Goal: Transaction & Acquisition: Purchase product/service

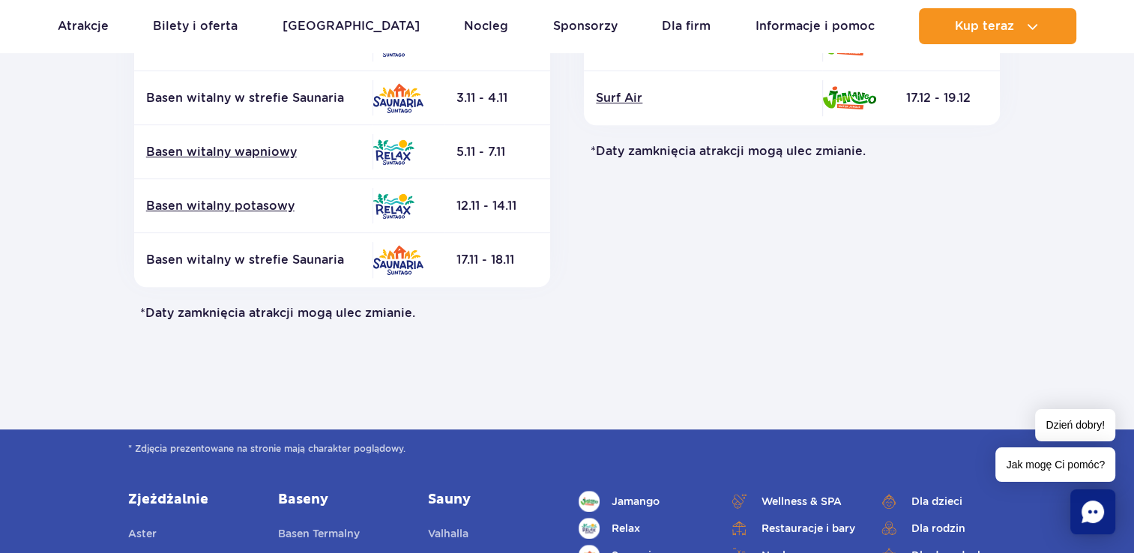
scroll to position [31, 0]
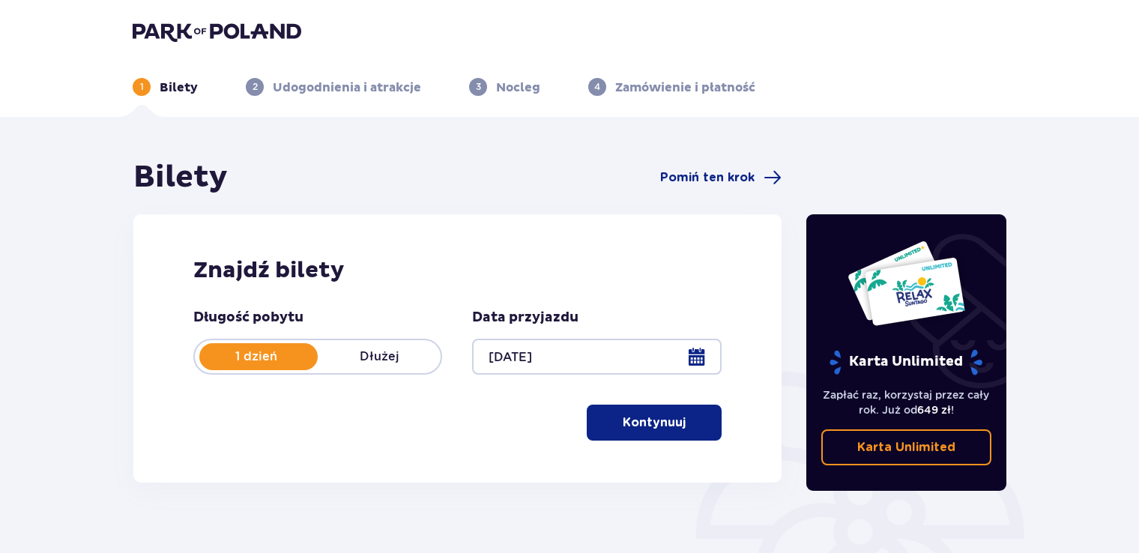
click at [682, 418] on span "button" at bounding box center [689, 423] width 18 height 18
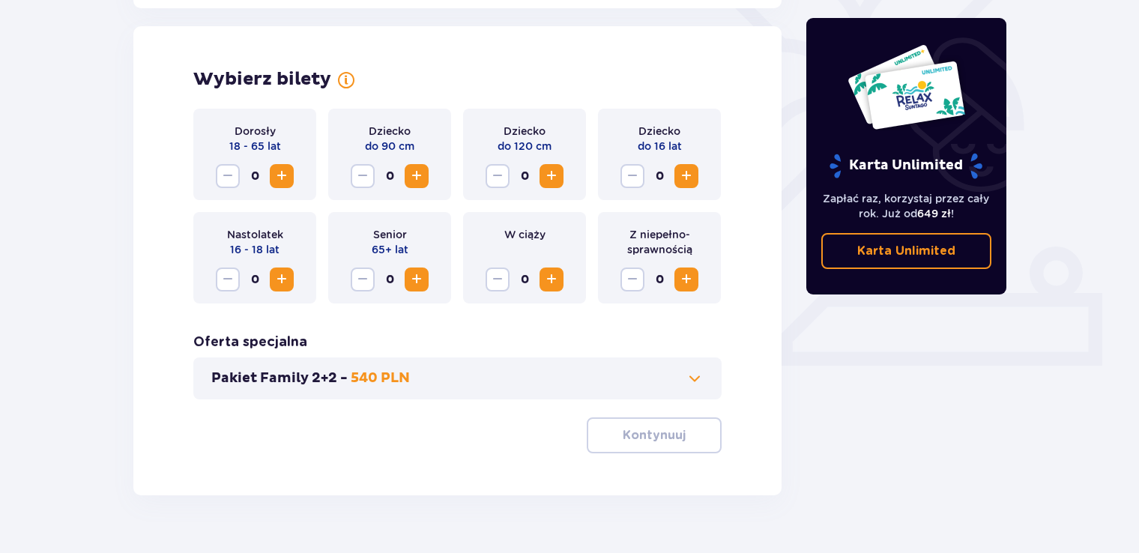
scroll to position [417, 0]
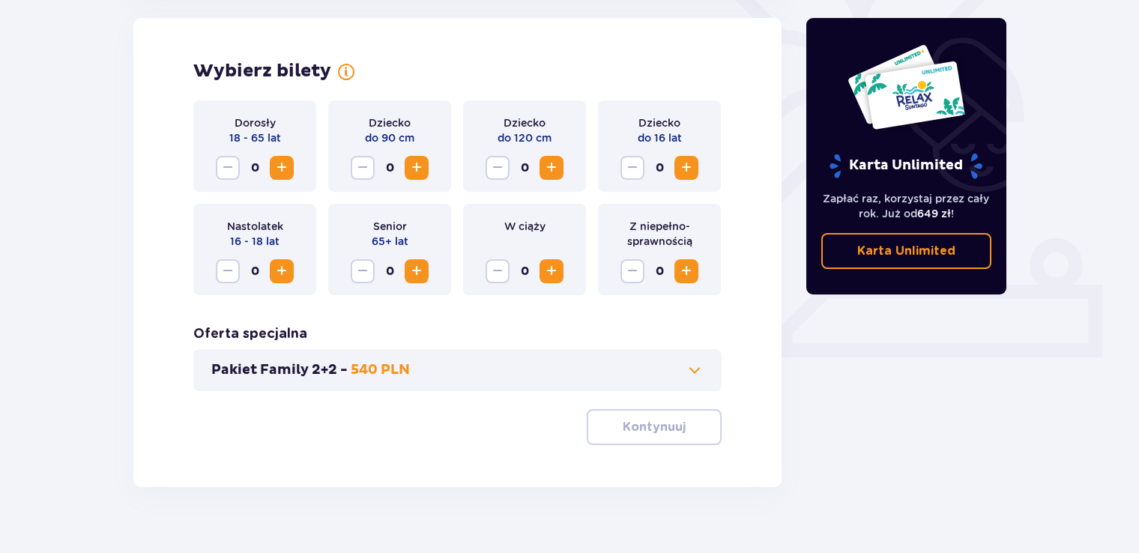
click at [276, 169] on span "Zwiększ" at bounding box center [282, 168] width 18 height 18
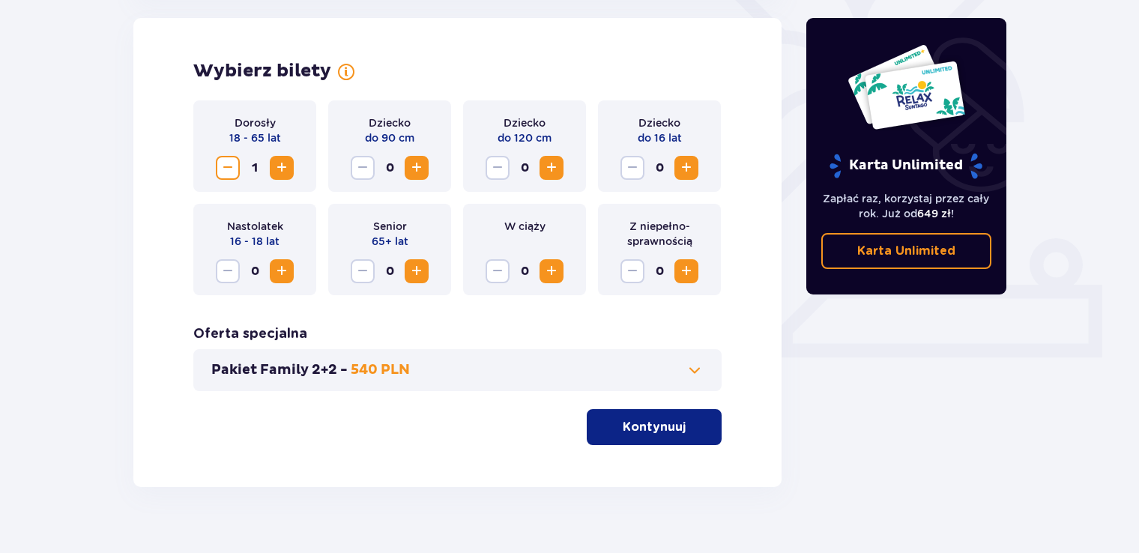
click at [644, 419] on p "Kontynuuj" at bounding box center [654, 427] width 63 height 16
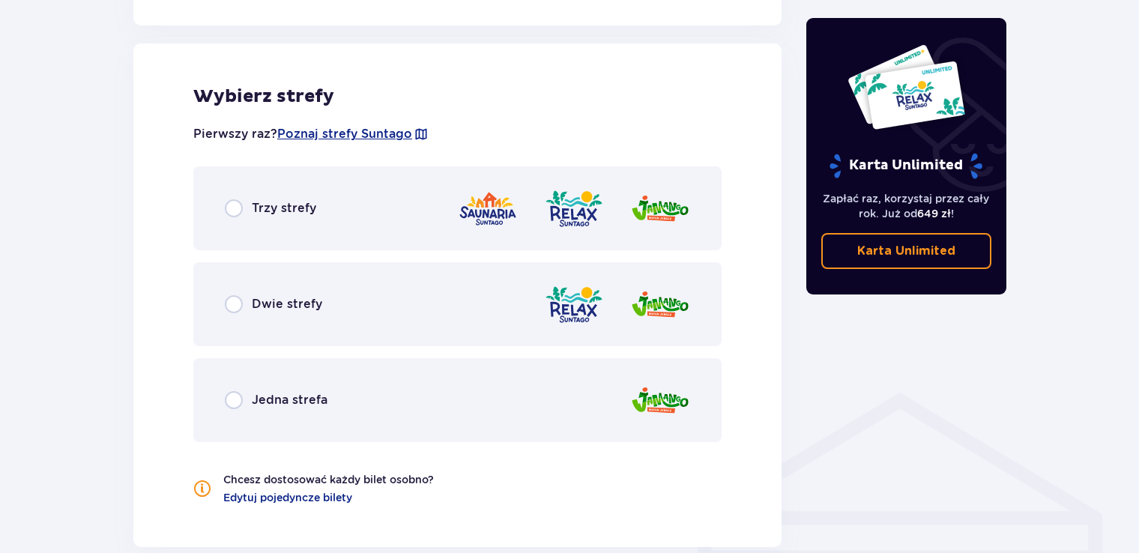
scroll to position [832, 0]
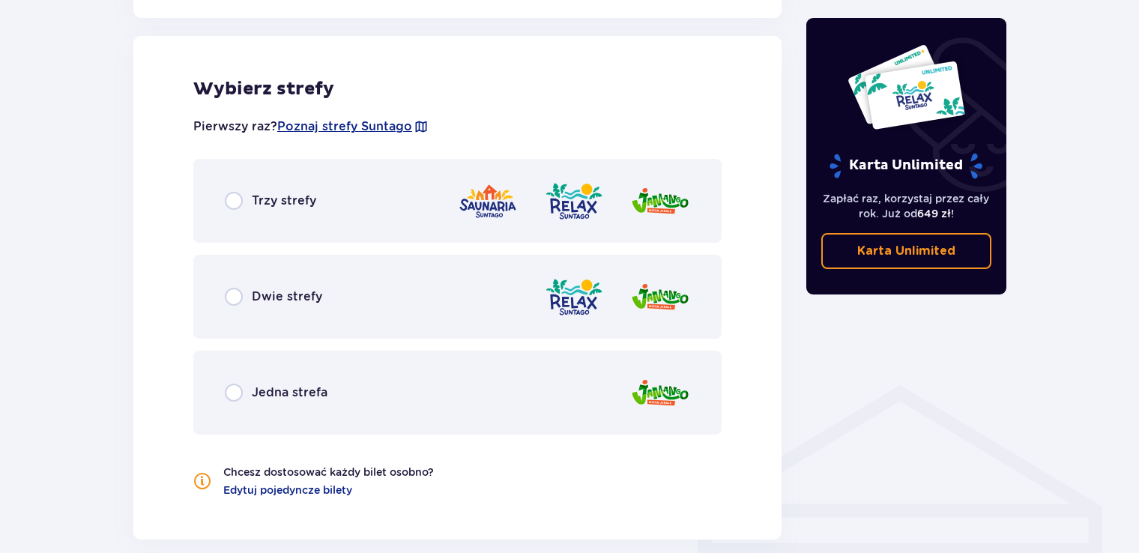
click at [420, 268] on div "Dwie strefy" at bounding box center [457, 297] width 528 height 84
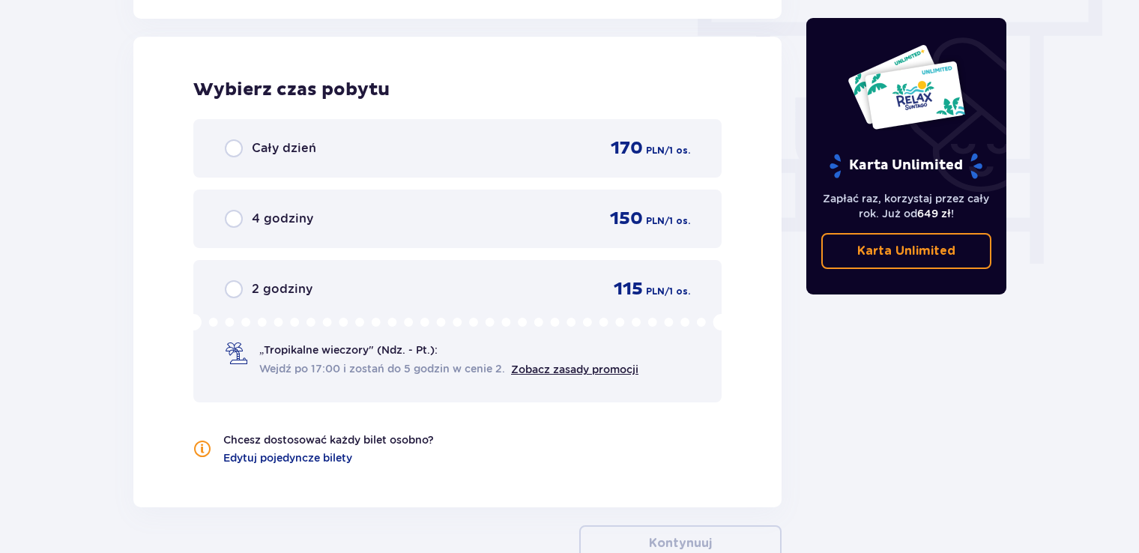
scroll to position [1354, 0]
click at [352, 162] on div "Cały dzień 170 PLN / 1 os." at bounding box center [457, 147] width 528 height 58
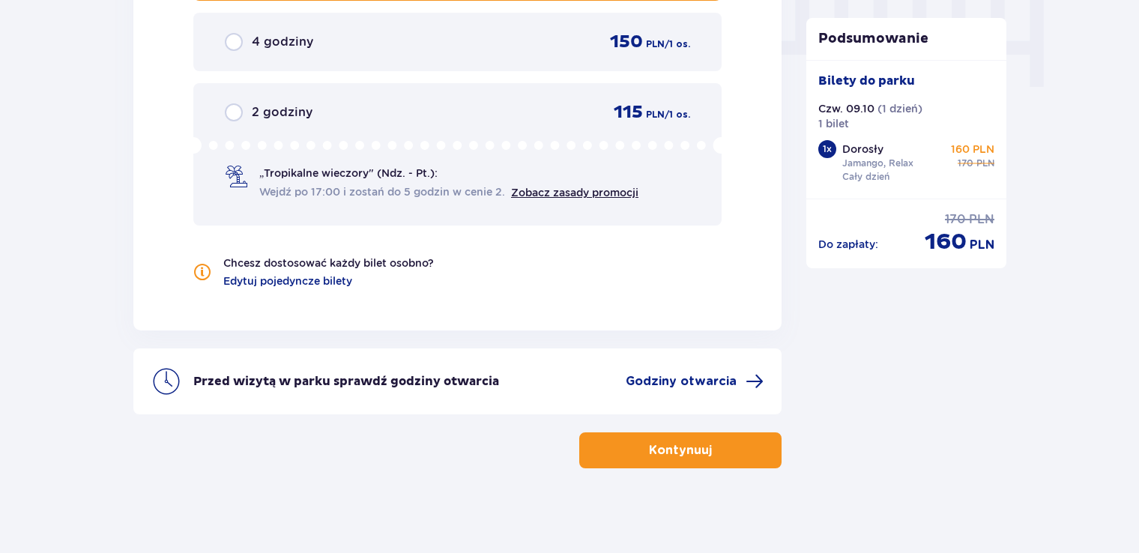
scroll to position [1533, 0]
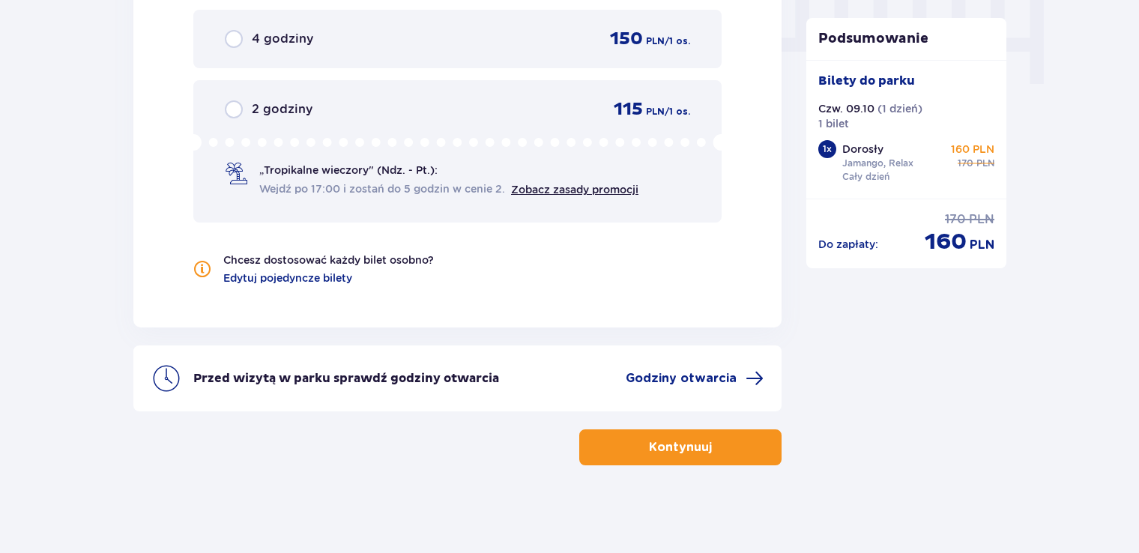
click at [684, 434] on button "Kontynuuj" at bounding box center [680, 447] width 202 height 36
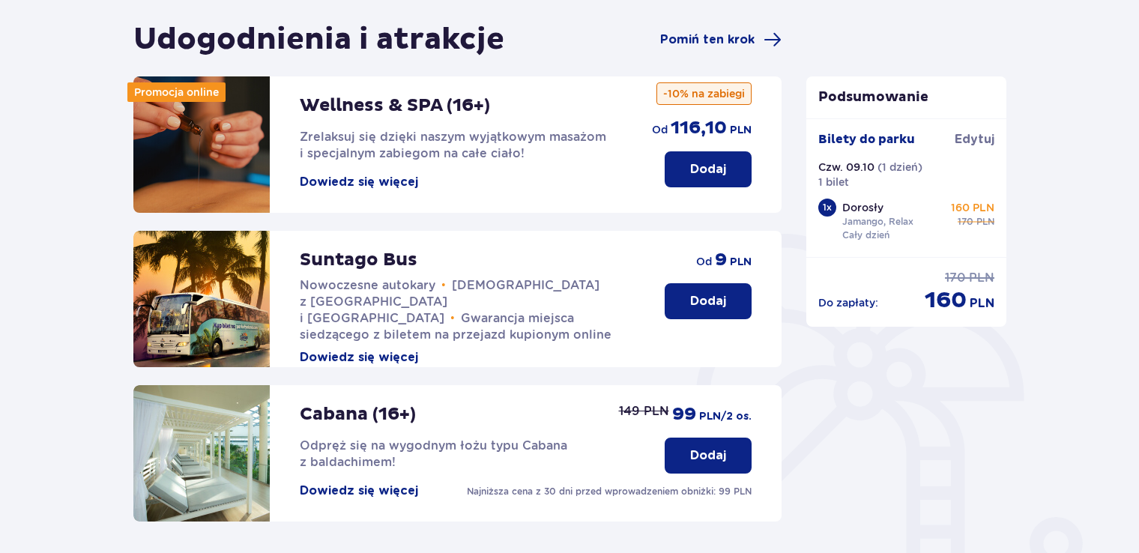
scroll to position [132, 0]
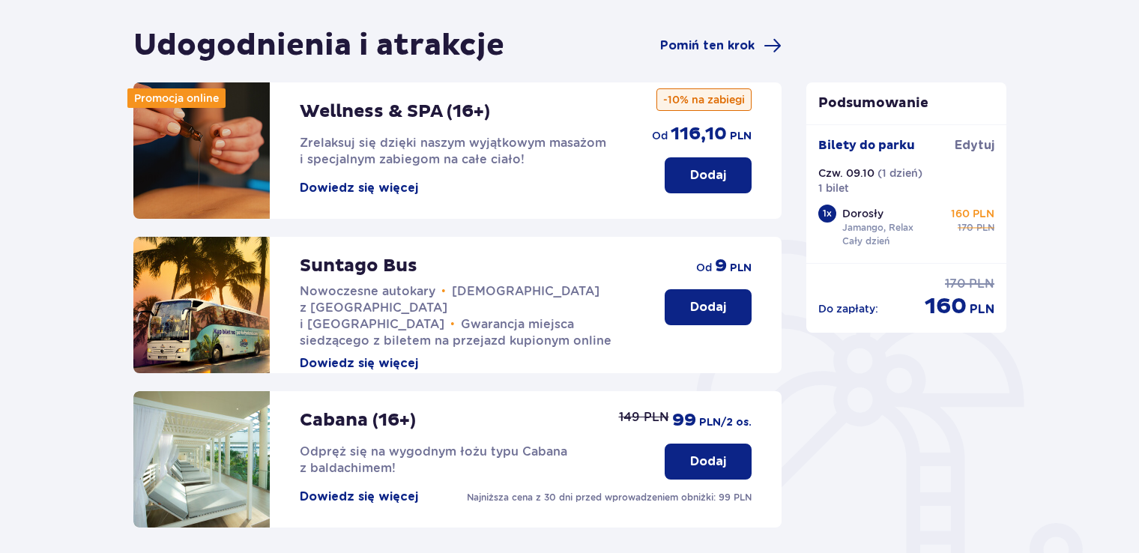
click at [726, 184] on button "Dodaj" at bounding box center [708, 175] width 87 height 36
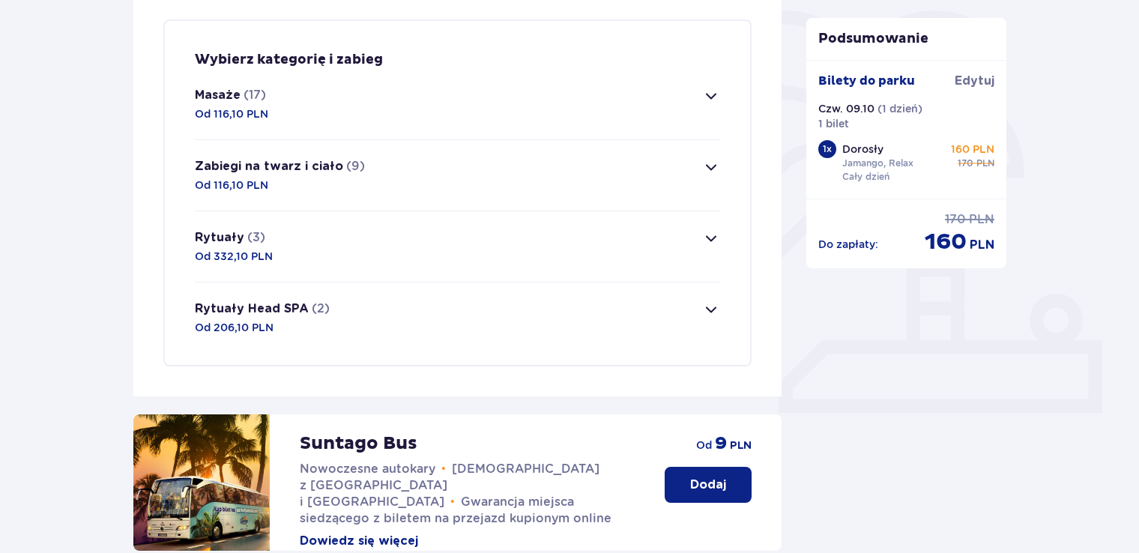
scroll to position [363, 0]
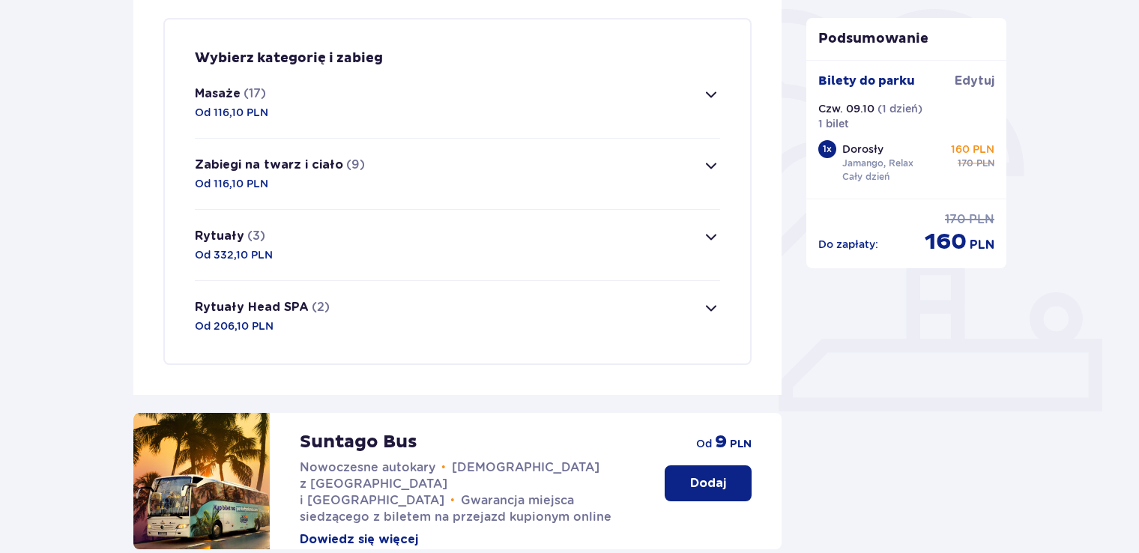
click at [657, 83] on button "Masaże (17) Od 116,10 PLN" at bounding box center [457, 102] width 525 height 70
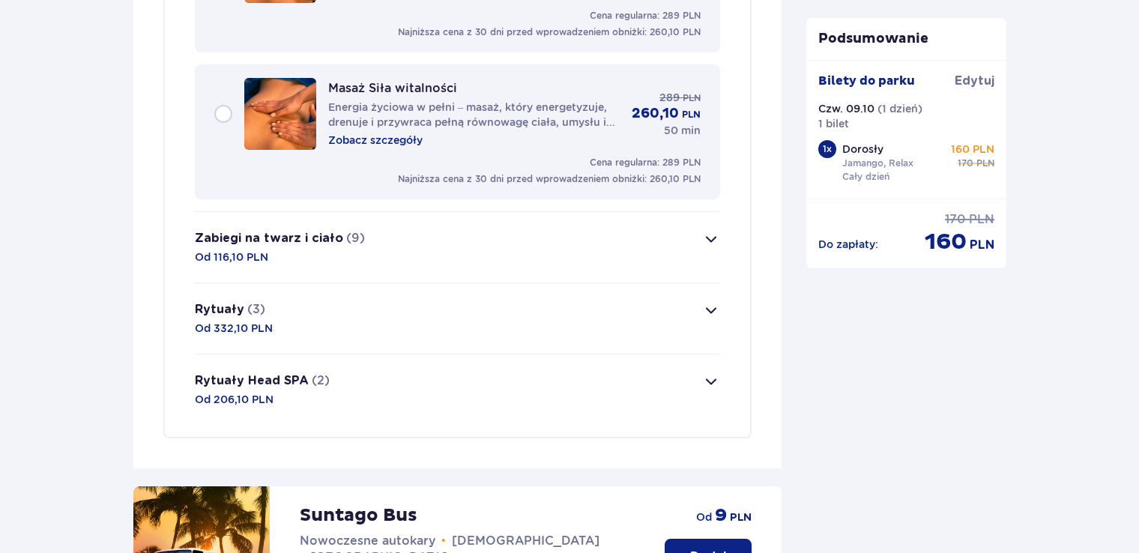
scroll to position [2804, 0]
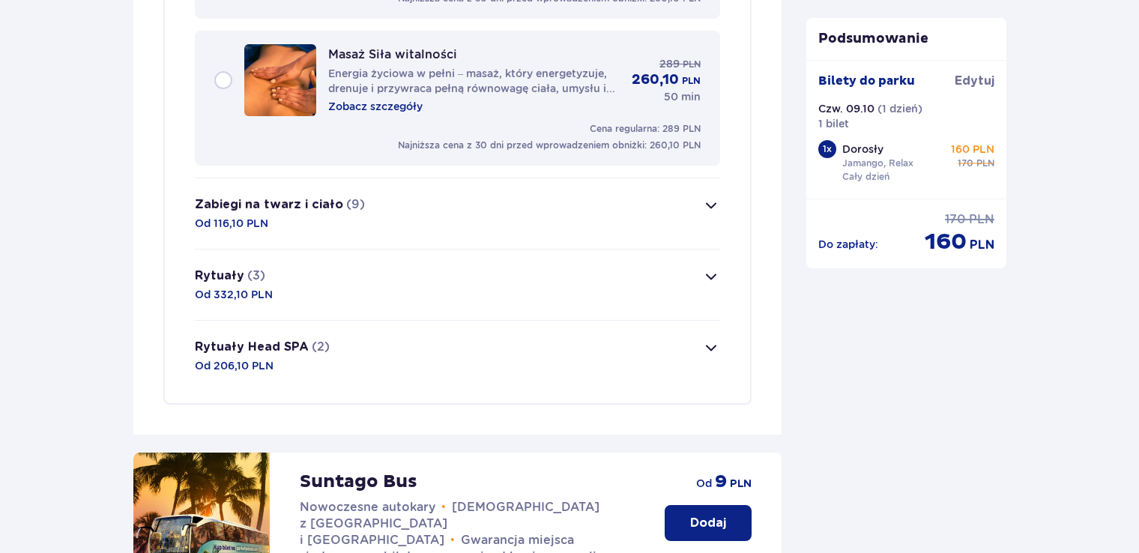
click at [660, 281] on button "Rytuały (3) Od 332,10 PLN" at bounding box center [457, 285] width 525 height 70
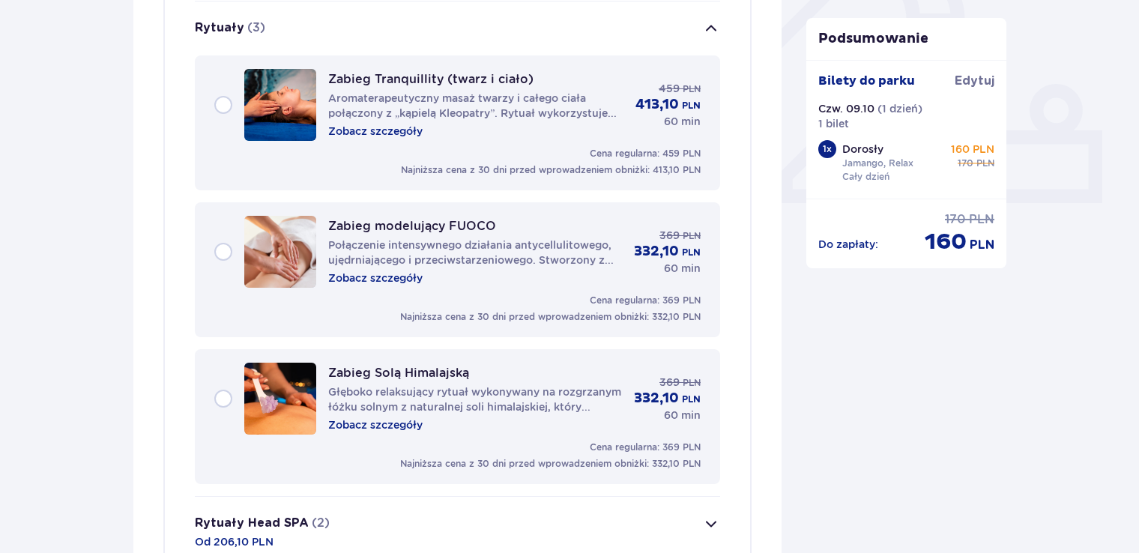
scroll to position [87, 0]
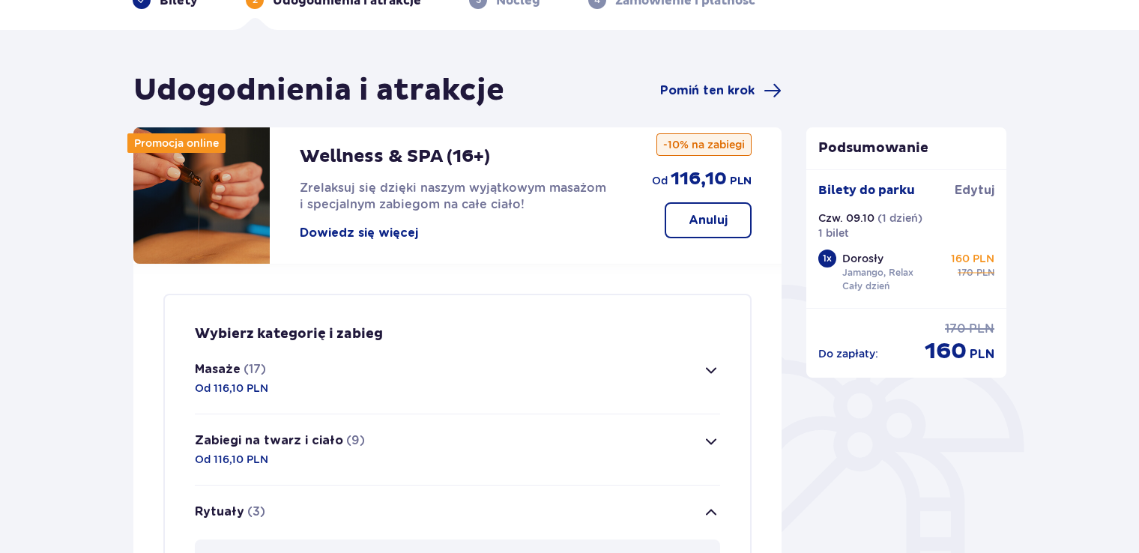
click at [255, 385] on p "Od 116,10 PLN" at bounding box center [231, 388] width 73 height 15
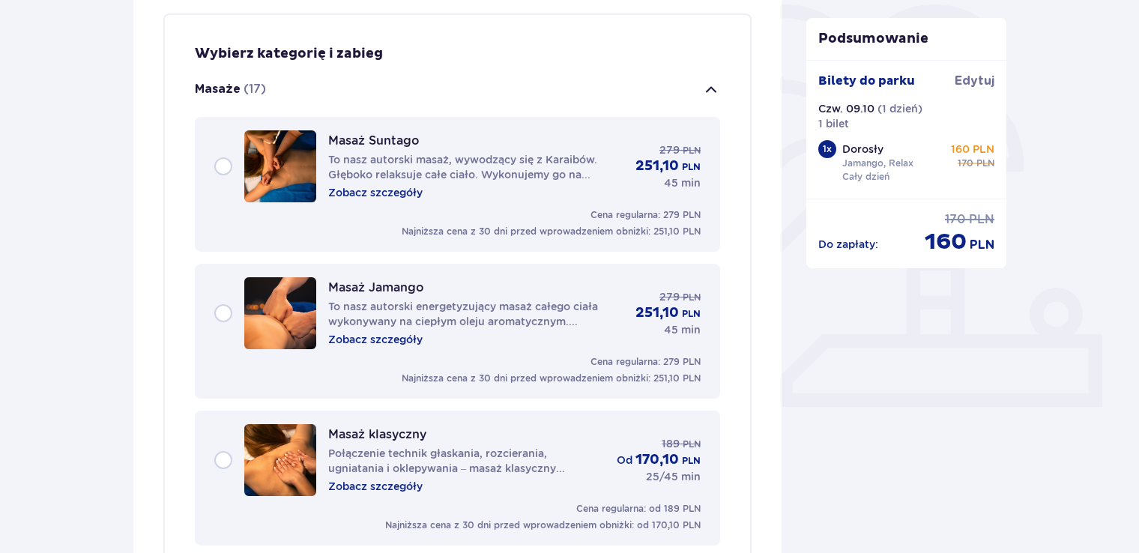
scroll to position [429, 0]
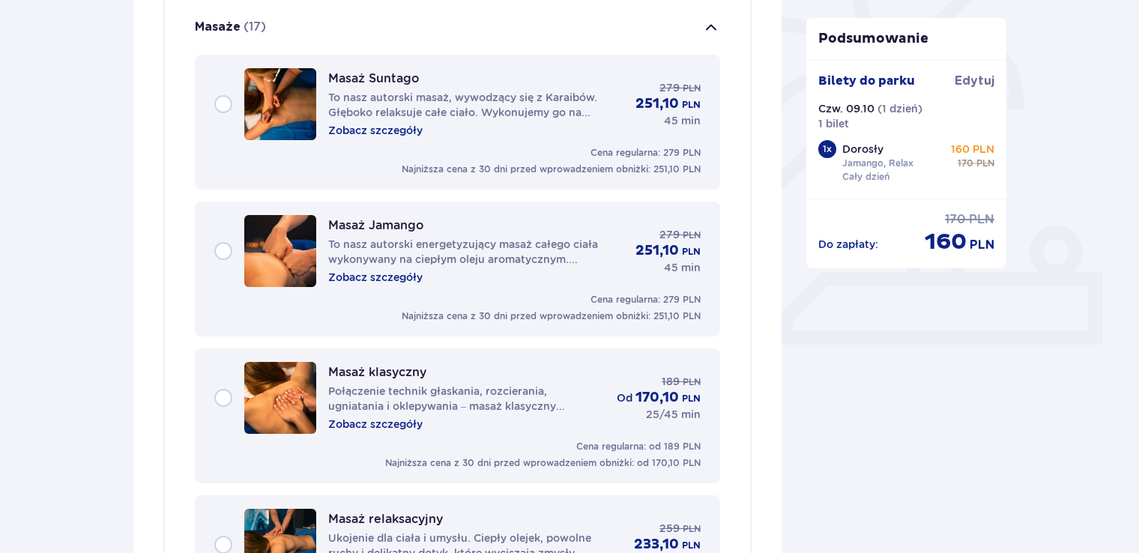
click at [244, 385] on img at bounding box center [280, 398] width 72 height 72
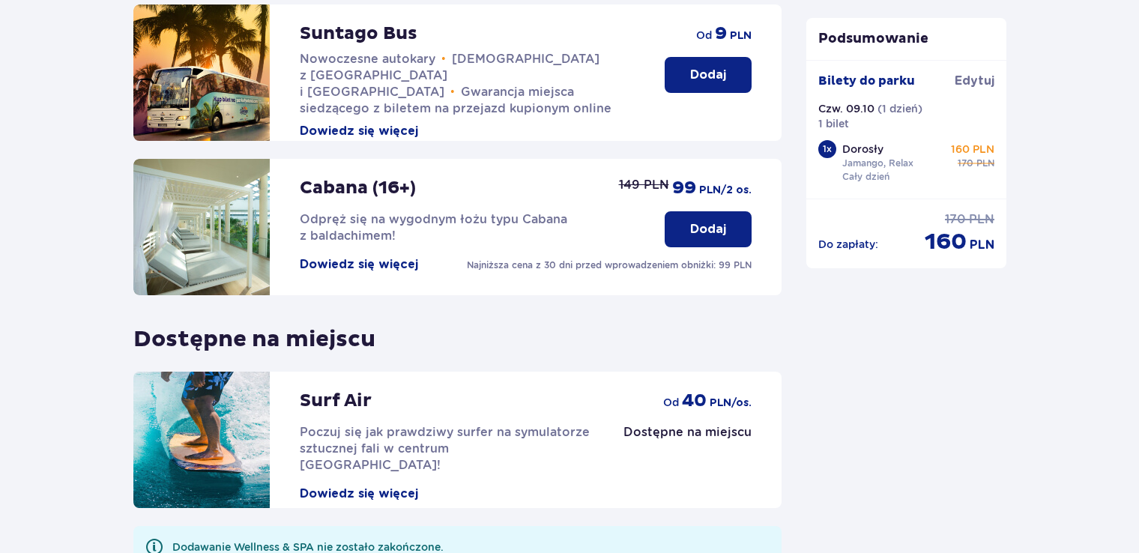
scroll to position [3552, 0]
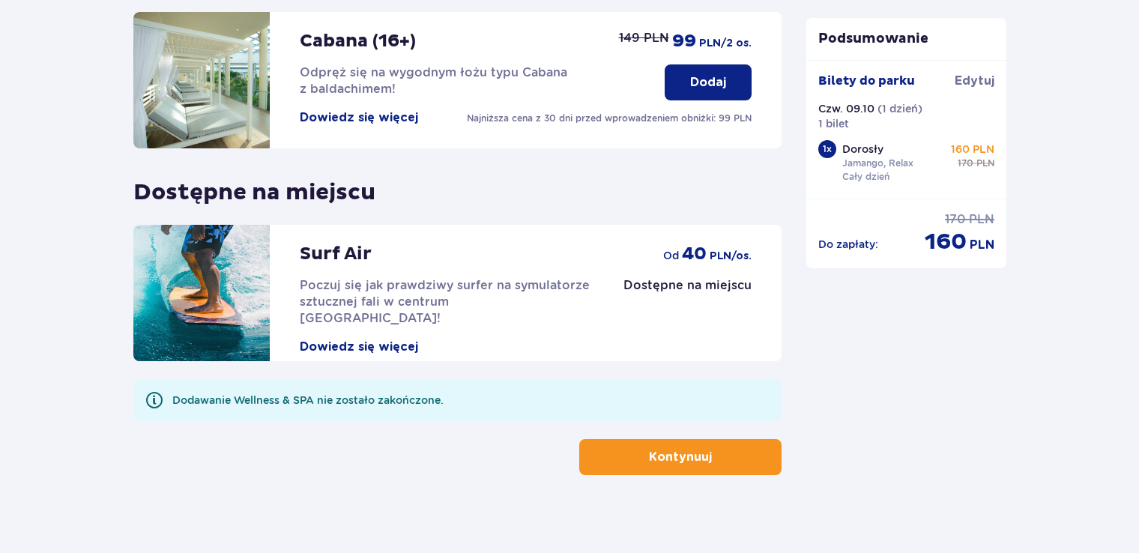
click at [654, 449] on p "Kontynuuj" at bounding box center [680, 457] width 63 height 16
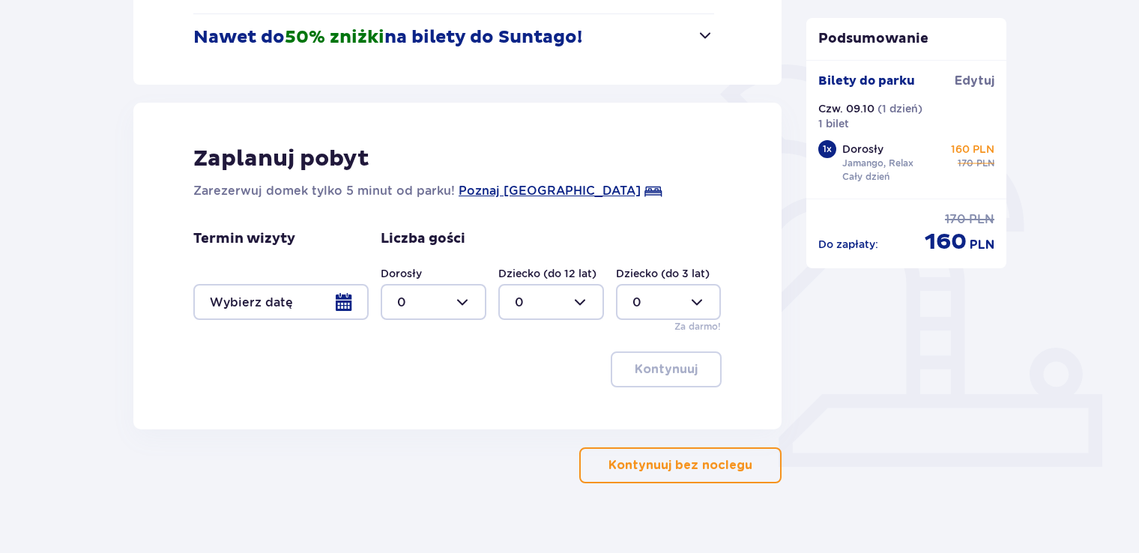
scroll to position [312, 0]
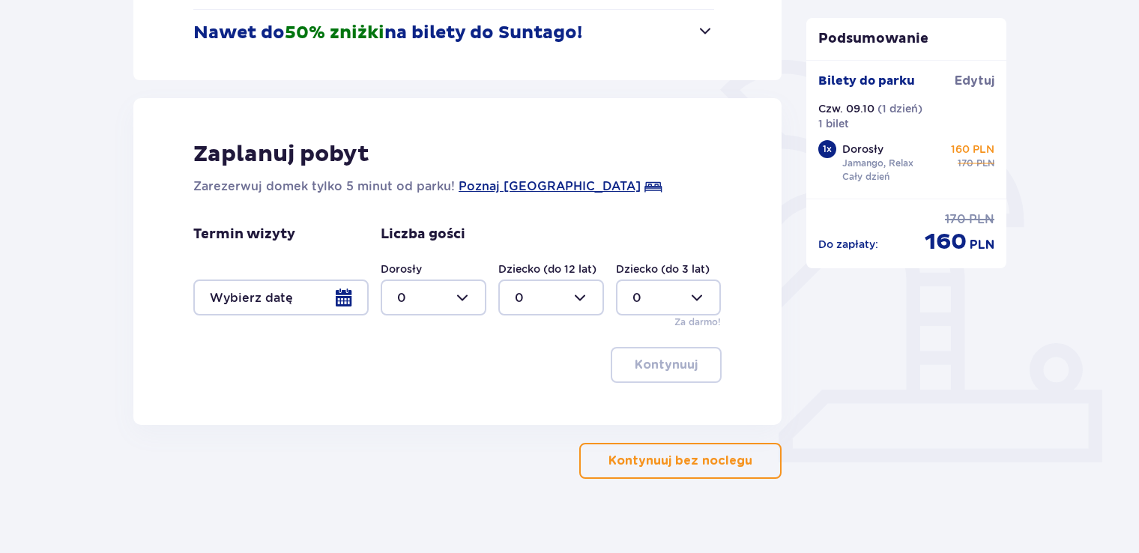
click at [648, 457] on p "Kontynuuj bez noclegu" at bounding box center [681, 461] width 144 height 16
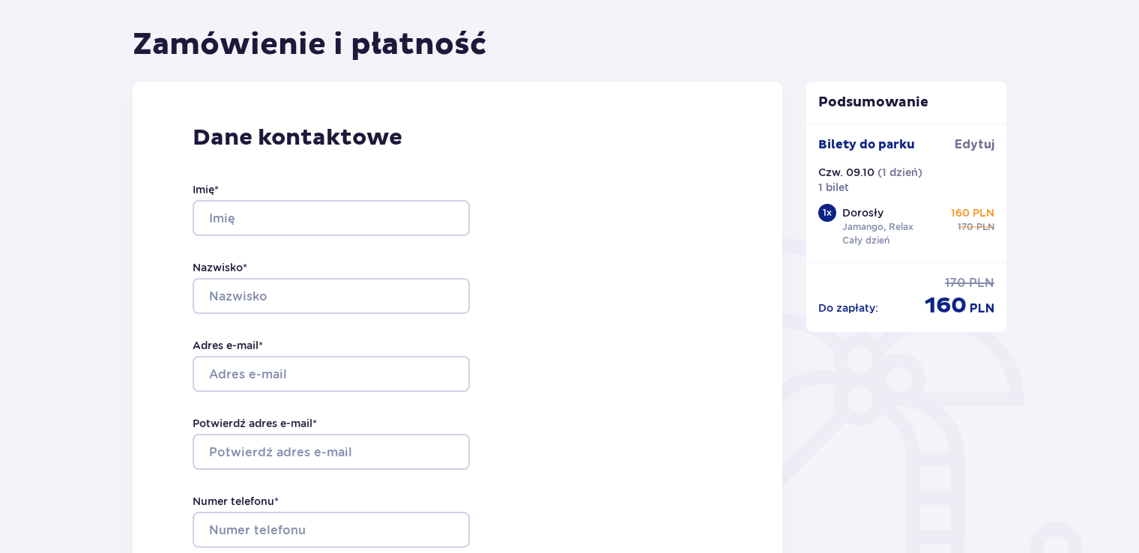
scroll to position [187, 0]
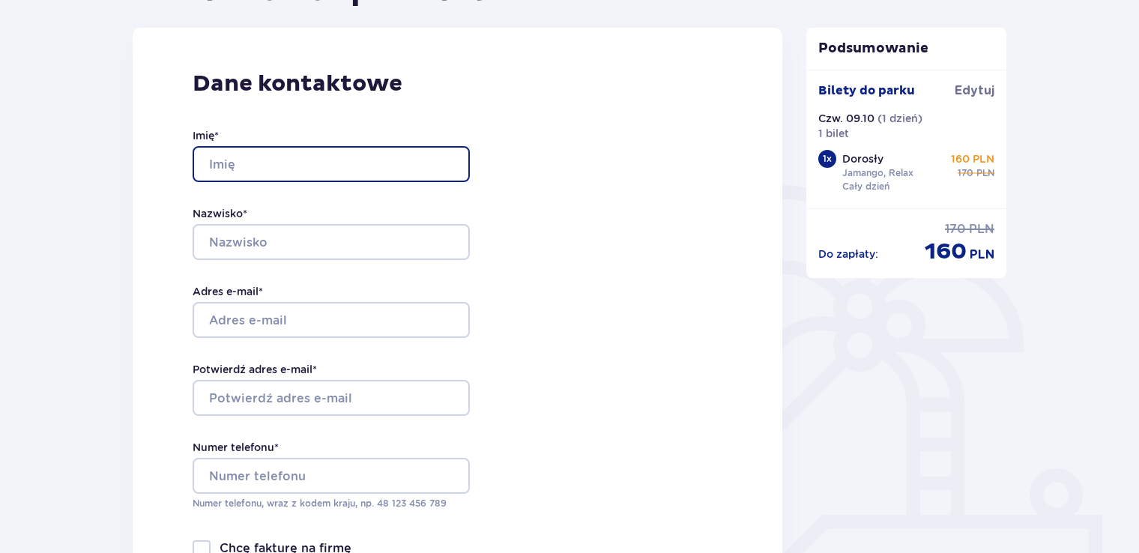
click at [406, 163] on input "Imię *" at bounding box center [331, 164] width 277 height 36
type input "Michał"
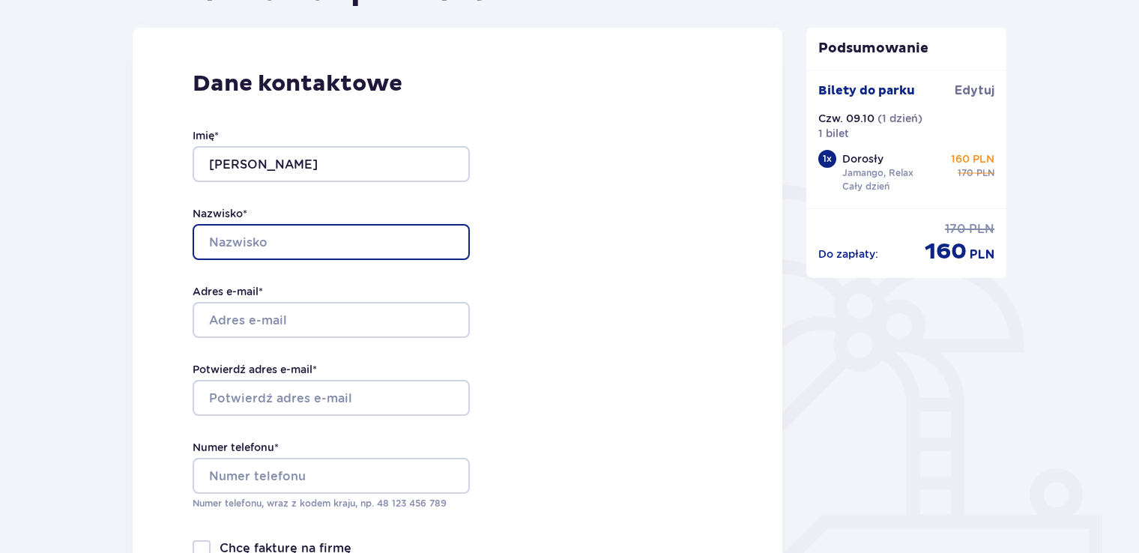
type input "Włodkowski"
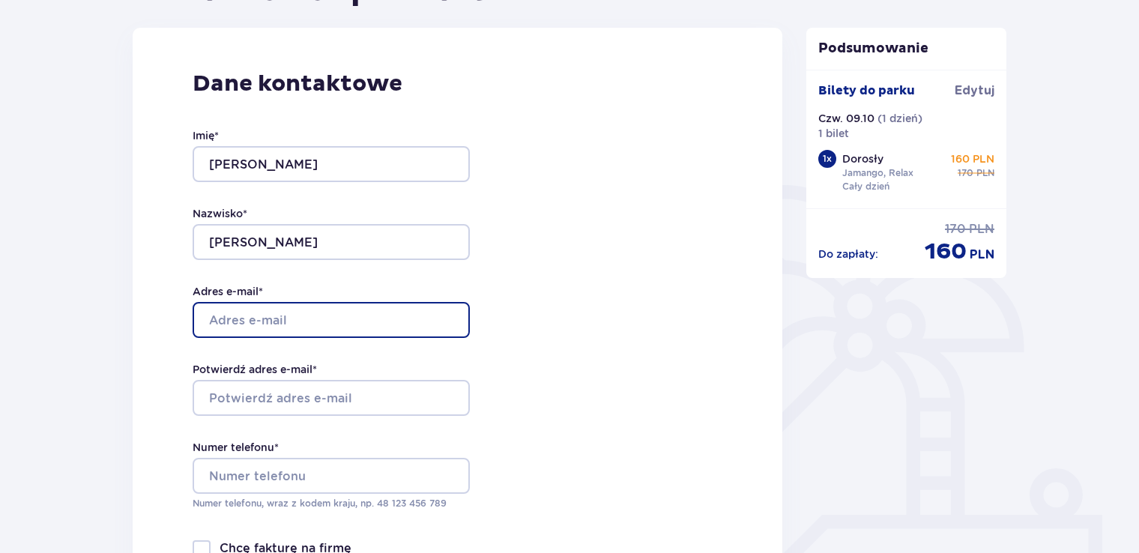
type input "[PERSON_NAME][EMAIL_ADDRESS][DOMAIN_NAME]"
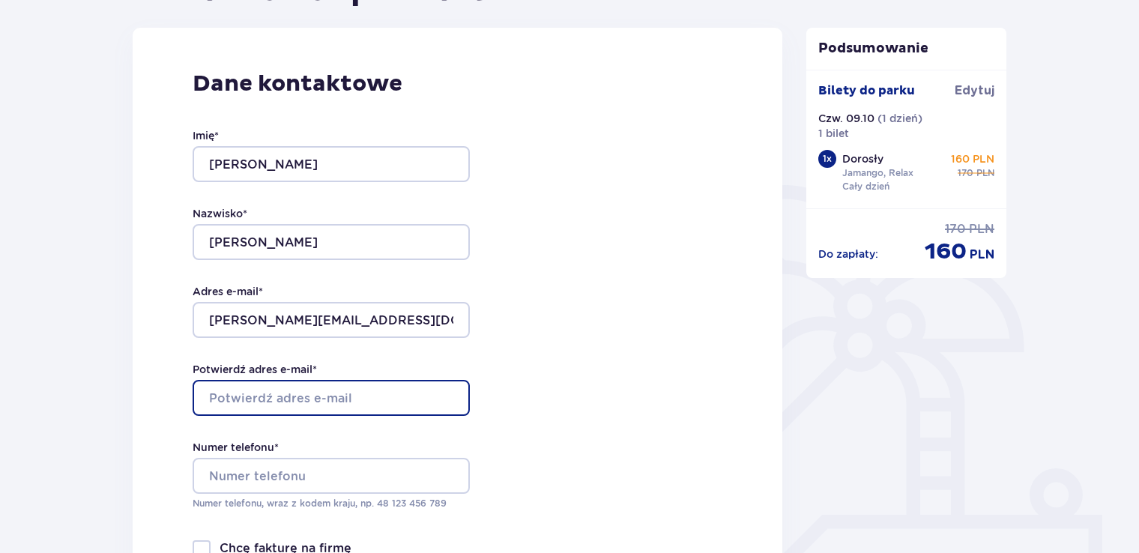
type input "[PERSON_NAME][EMAIL_ADDRESS][DOMAIN_NAME]"
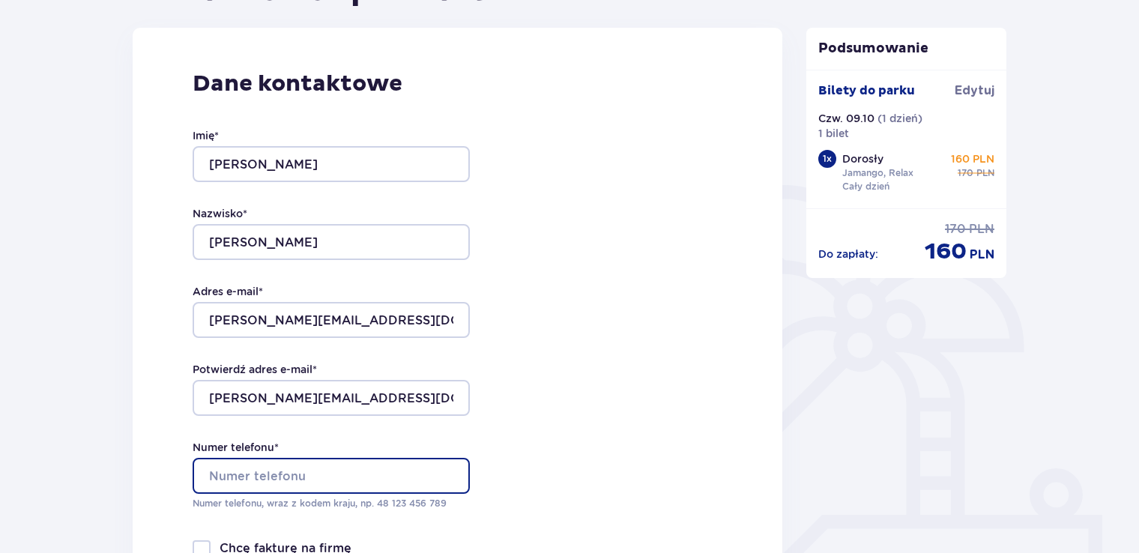
type input "725082014"
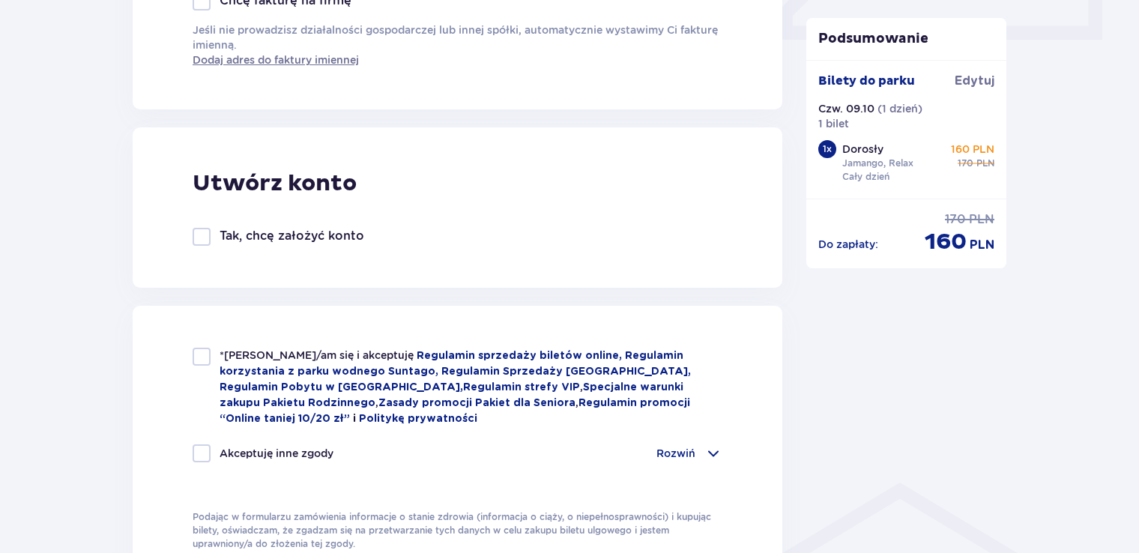
scroll to position [737, 0]
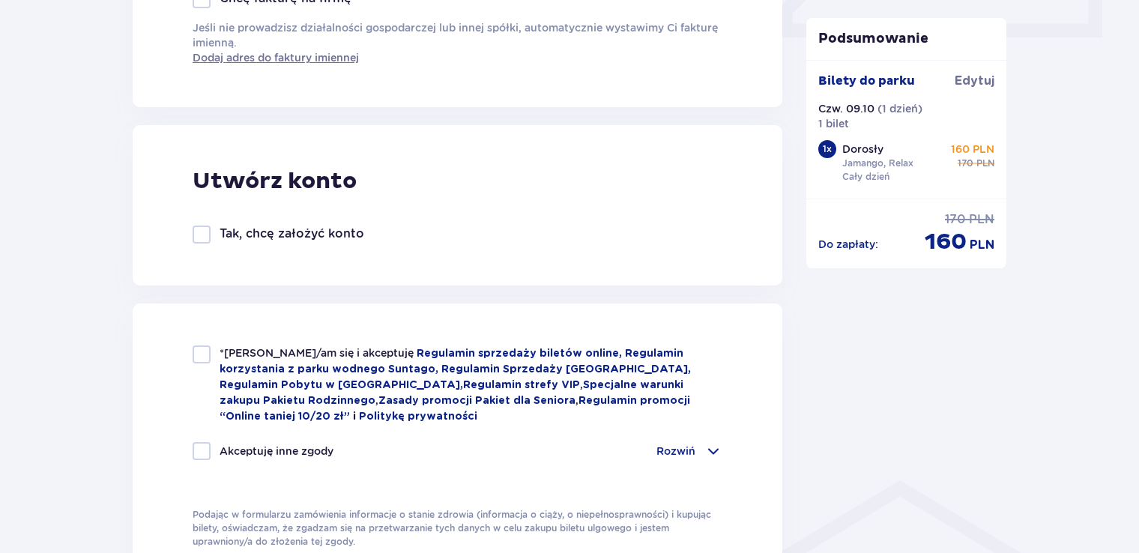
click at [197, 223] on div "Utwórz konto Tak, chcę założyć konto" at bounding box center [458, 205] width 650 height 160
click at [202, 347] on div at bounding box center [202, 355] width 18 height 18
checkbox input "true"
click at [201, 232] on div at bounding box center [202, 235] width 18 height 18
checkbox input "true"
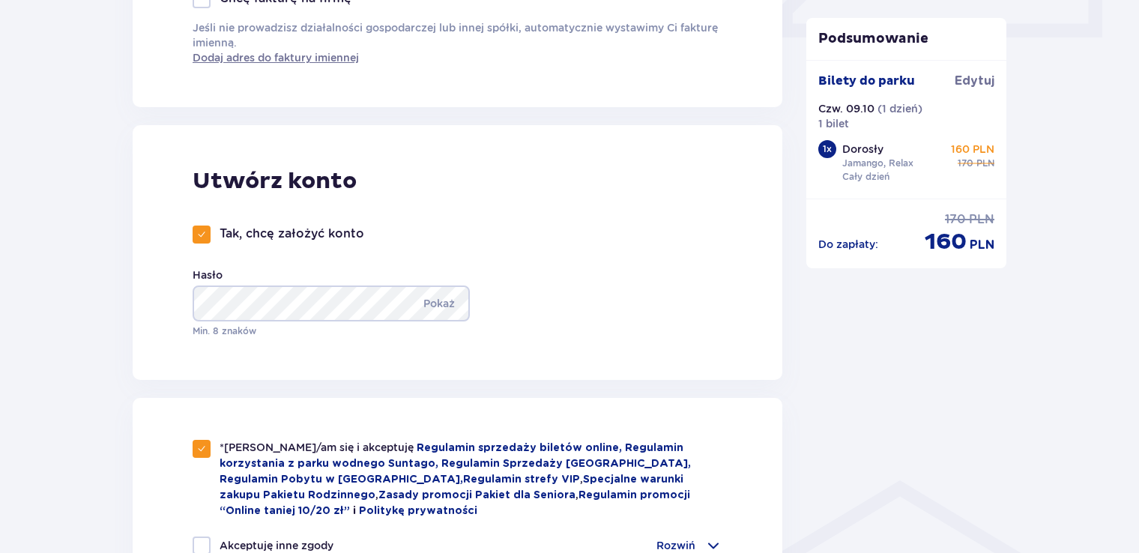
click at [1139, 78] on div "Zamówienie i płatność Dane kontaktowe Imię * Michał Nazwisko * Włodkowski Adres…" at bounding box center [569, 363] width 1139 height 1966
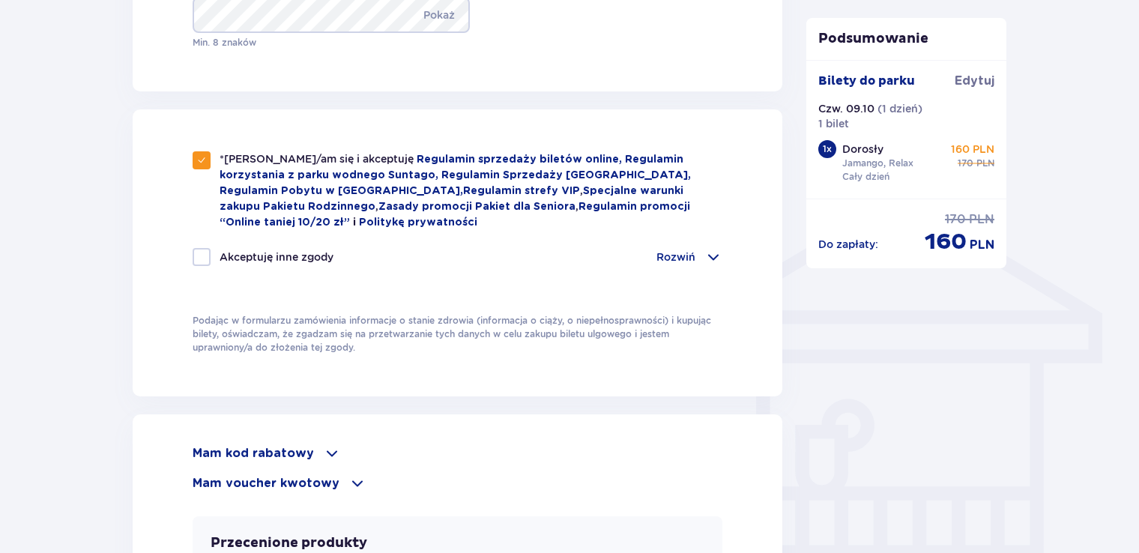
scroll to position [1026, 0]
click at [675, 251] on p "Rozwiń" at bounding box center [676, 256] width 39 height 15
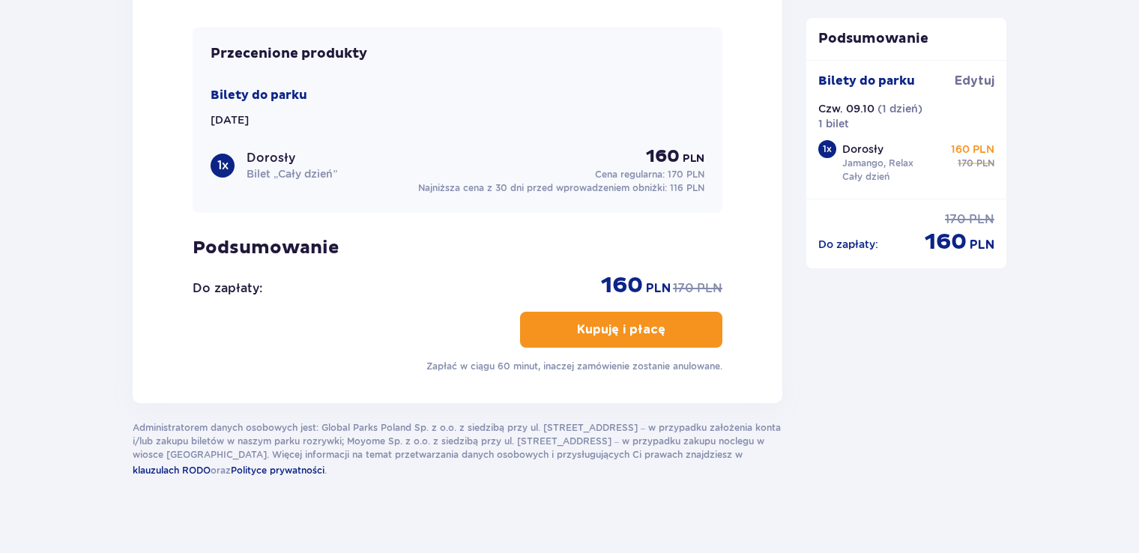
scroll to position [1916, 0]
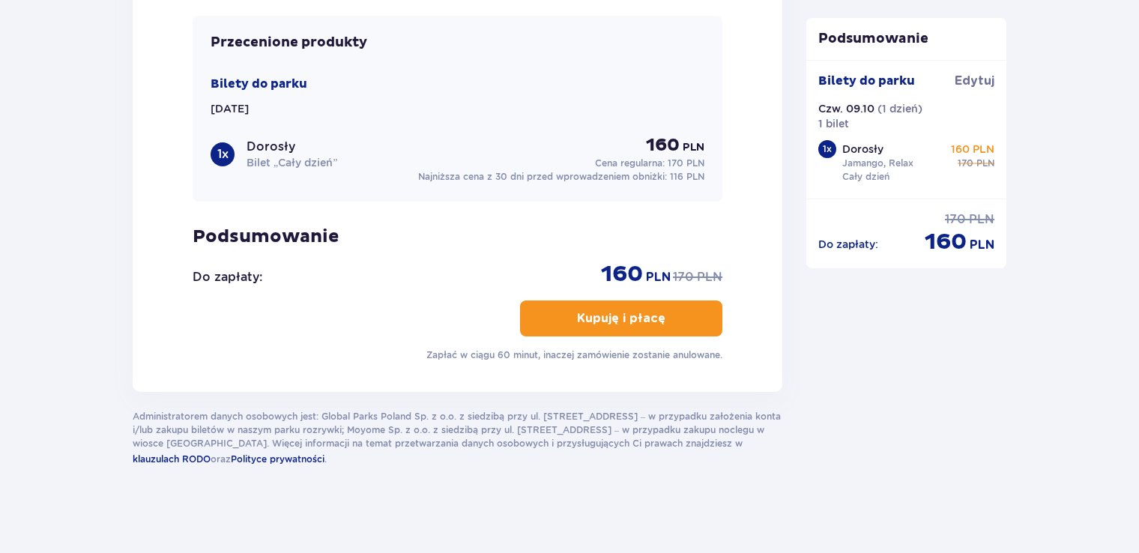
click at [582, 319] on p "Kupuję i płacę" at bounding box center [621, 318] width 88 height 16
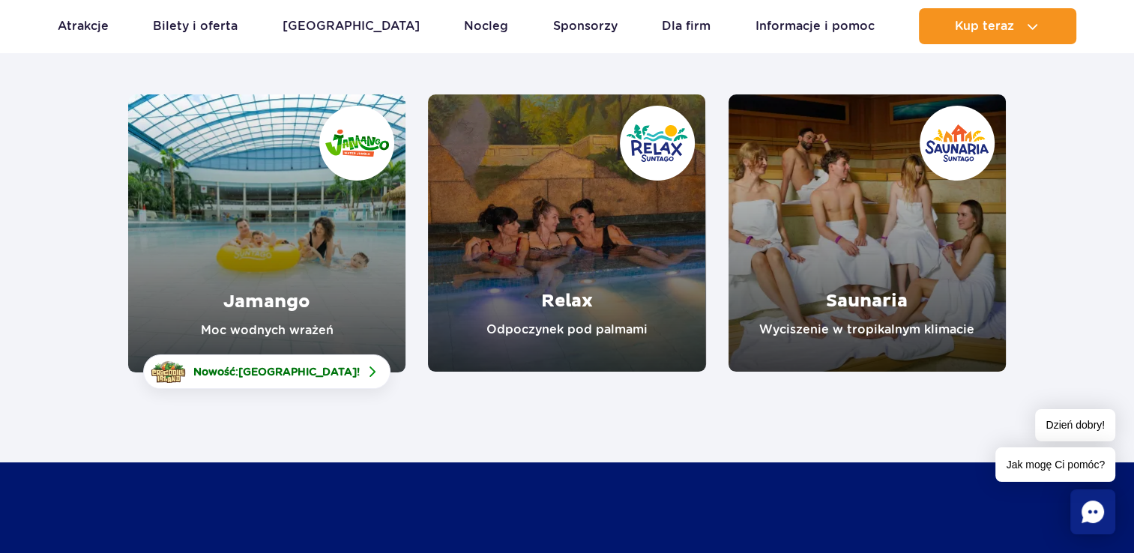
scroll to position [202, 0]
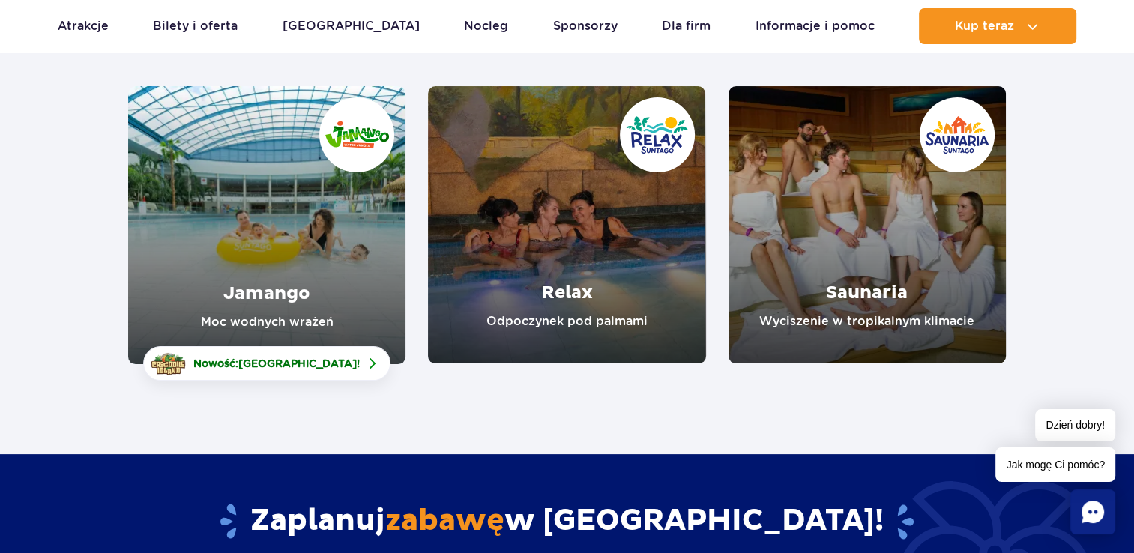
click at [318, 250] on link "Jamango" at bounding box center [266, 225] width 277 height 278
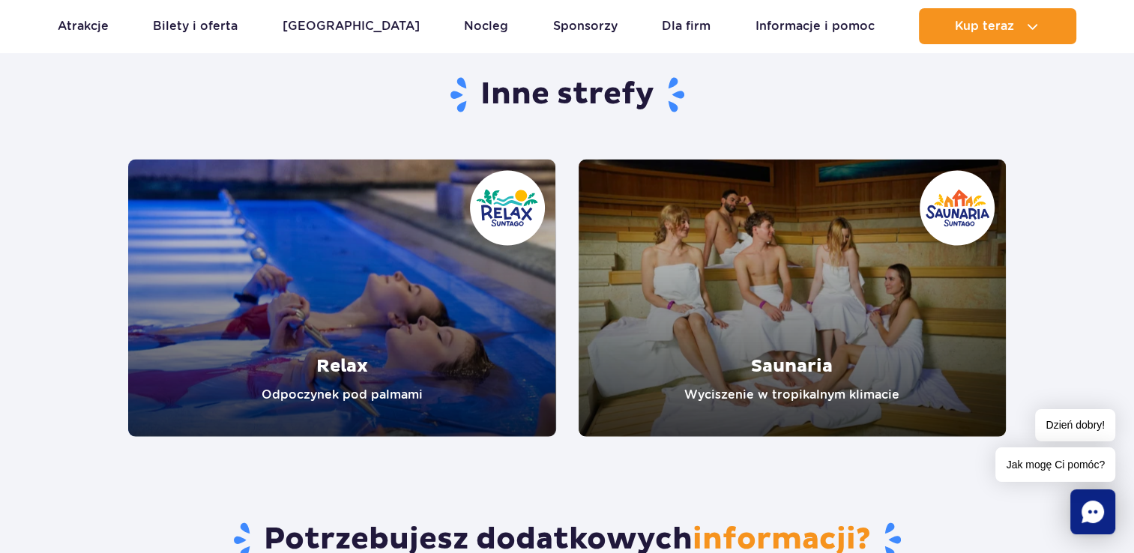
scroll to position [2866, 0]
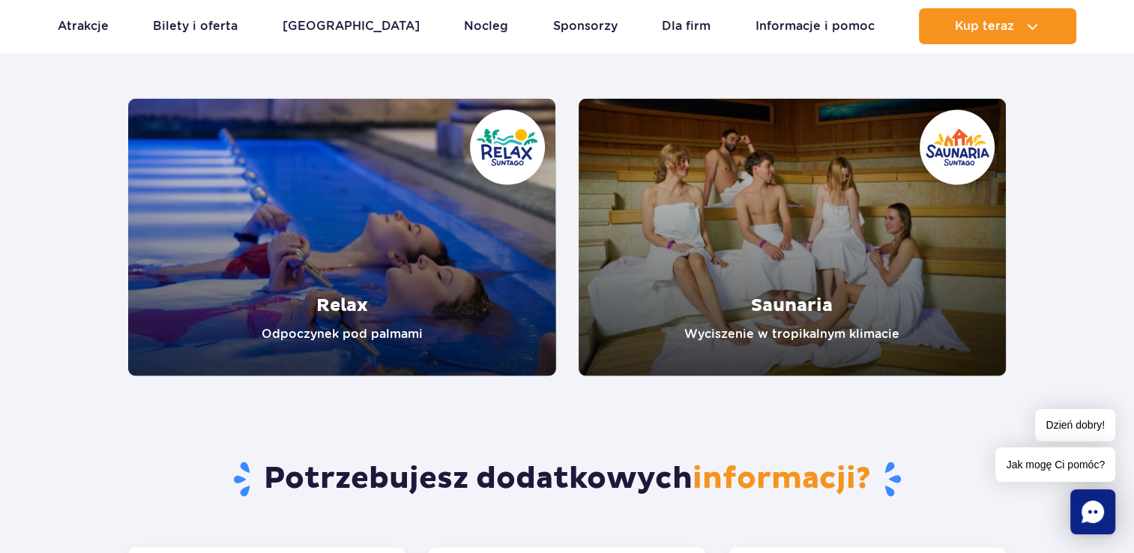
click at [436, 262] on link "Relax" at bounding box center [342, 237] width 428 height 277
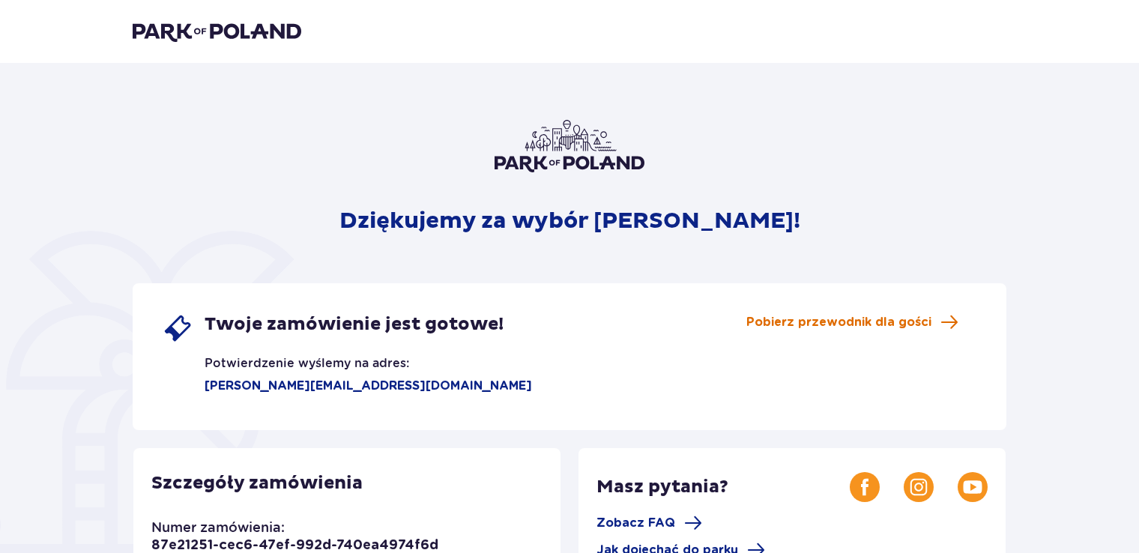
click at [815, 317] on span "Pobierz przewodnik dla gości" at bounding box center [839, 322] width 185 height 16
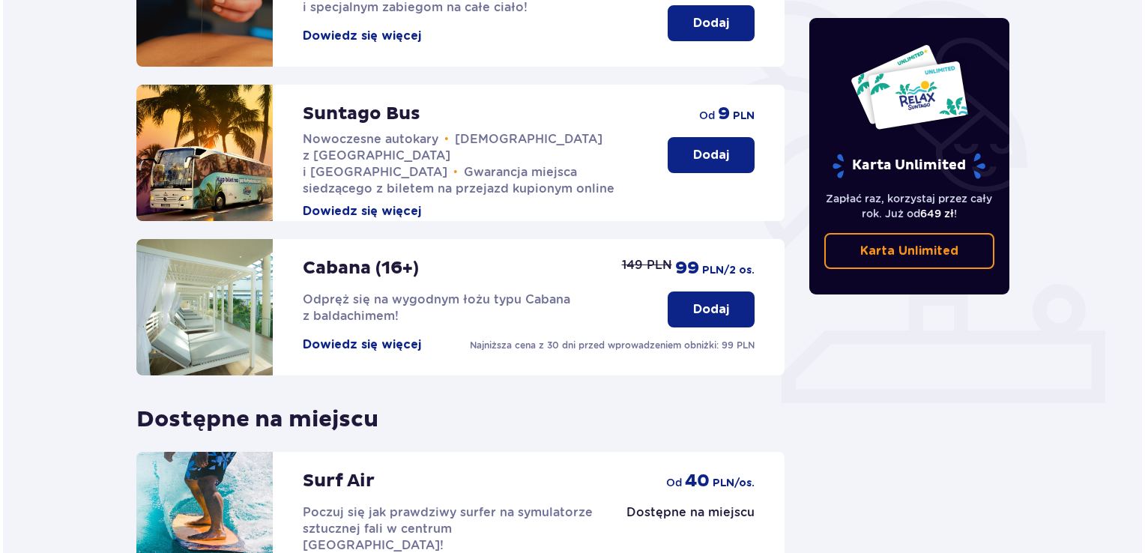
scroll to position [376, 0]
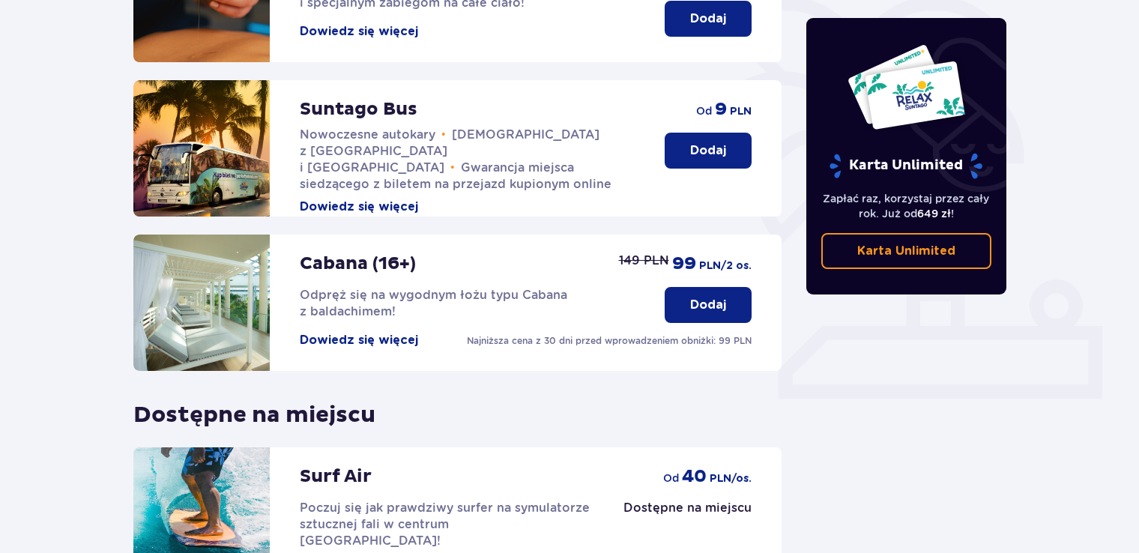
click at [369, 332] on button "Dowiedz się więcej" at bounding box center [359, 340] width 118 height 16
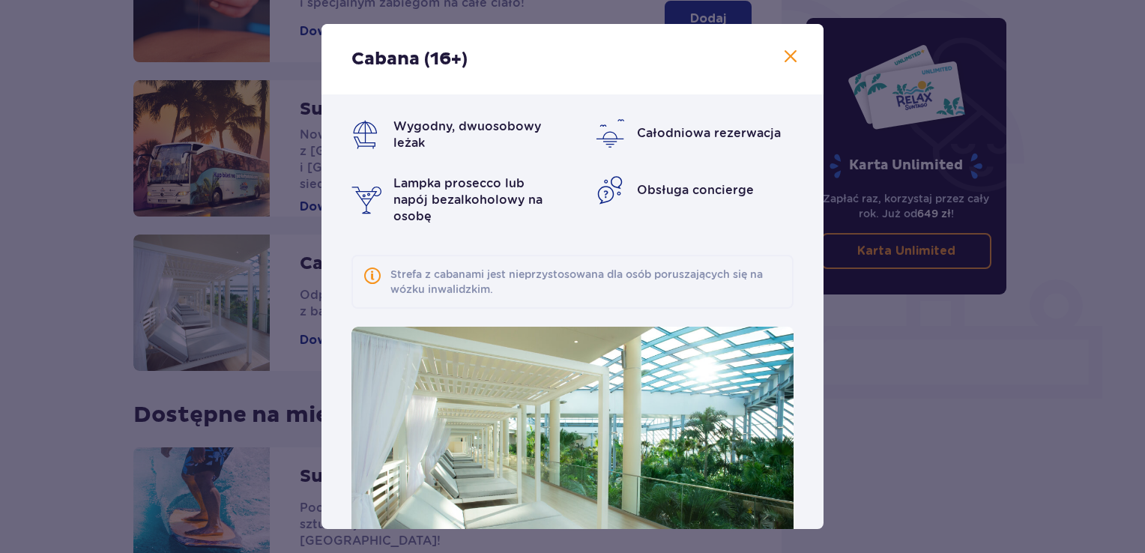
click at [564, 376] on img at bounding box center [573, 451] width 442 height 248
click at [816, 298] on div "Wygodny, dwuosobowy leżak Całodniowa rezerwacja Lampka prosecco lub napój bezal…" at bounding box center [573, 349] width 502 height 510
click at [785, 62] on span at bounding box center [791, 57] width 18 height 18
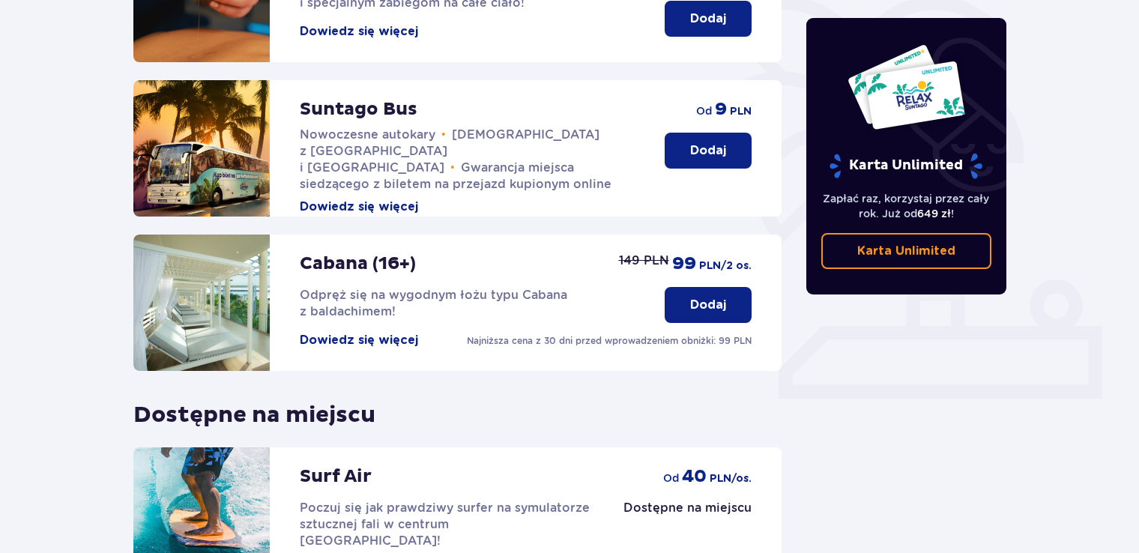
click at [699, 287] on button "Dodaj" at bounding box center [708, 305] width 87 height 36
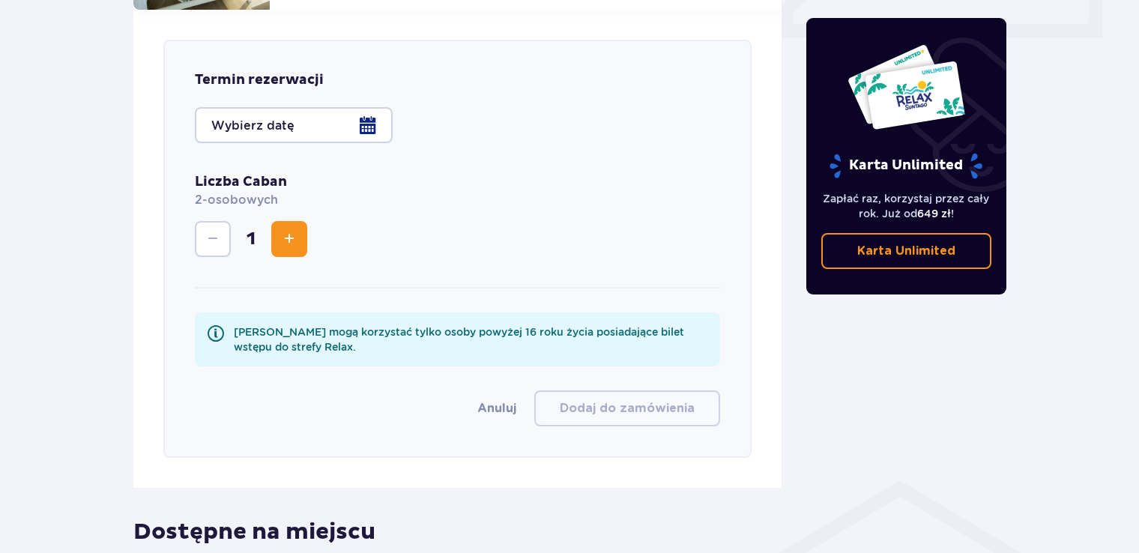
scroll to position [744, 0]
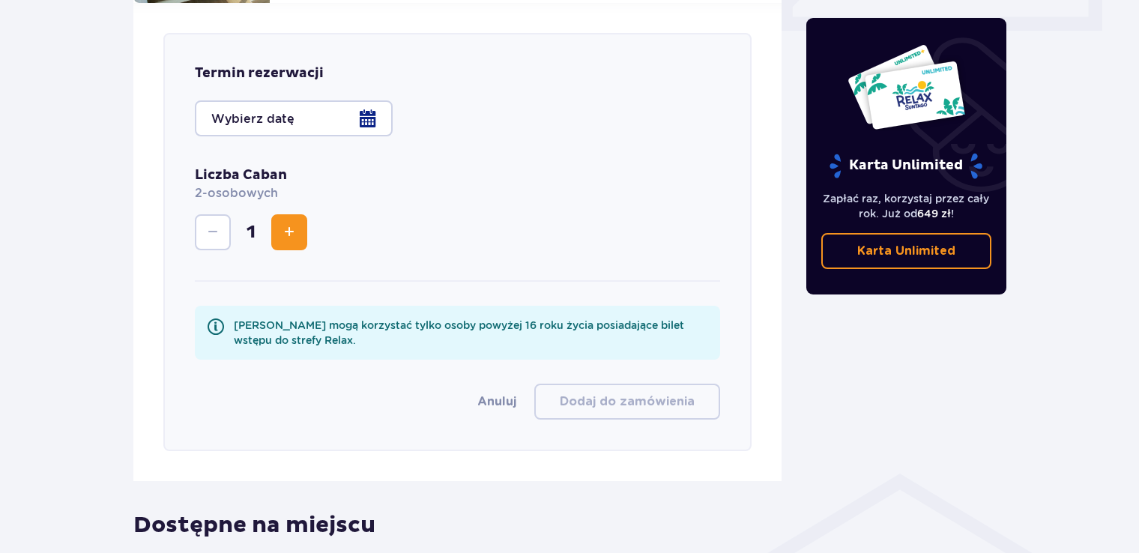
click at [355, 104] on div at bounding box center [294, 118] width 198 height 36
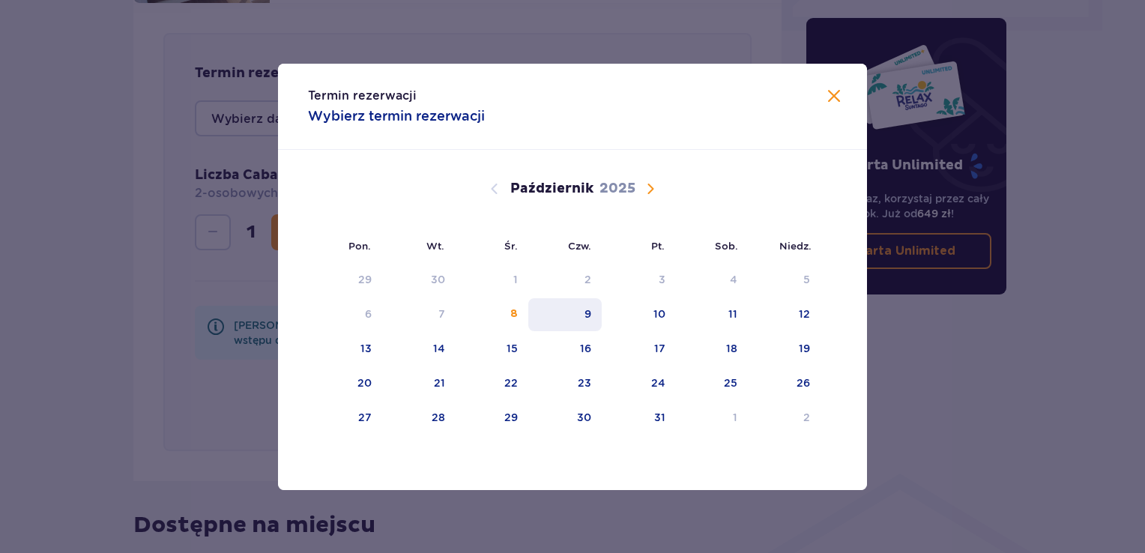
click at [576, 307] on div "9" at bounding box center [565, 314] width 74 height 33
type input "09.10.2025 (Czw.)"
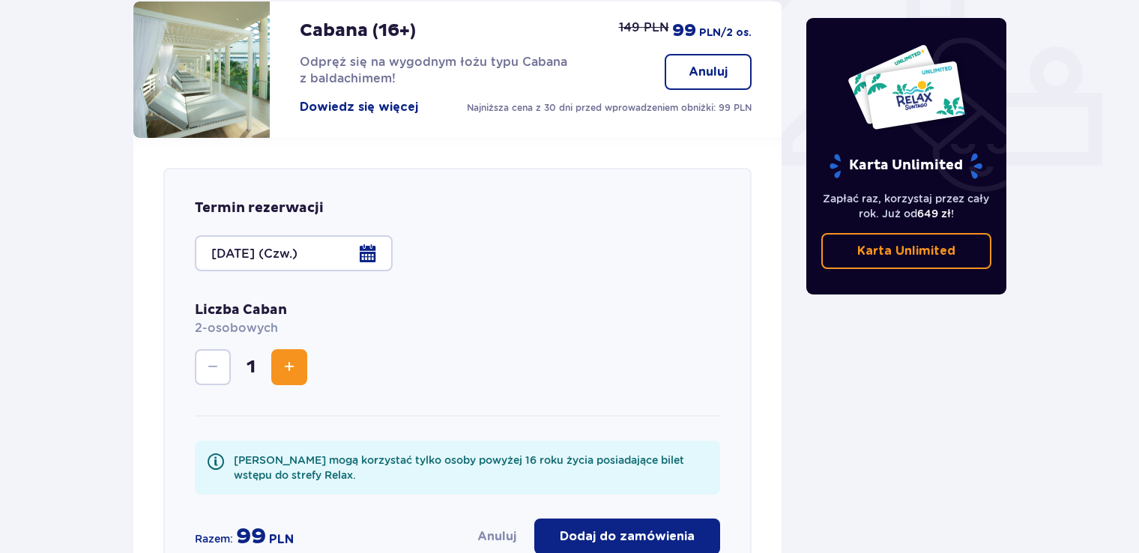
scroll to position [699, 0]
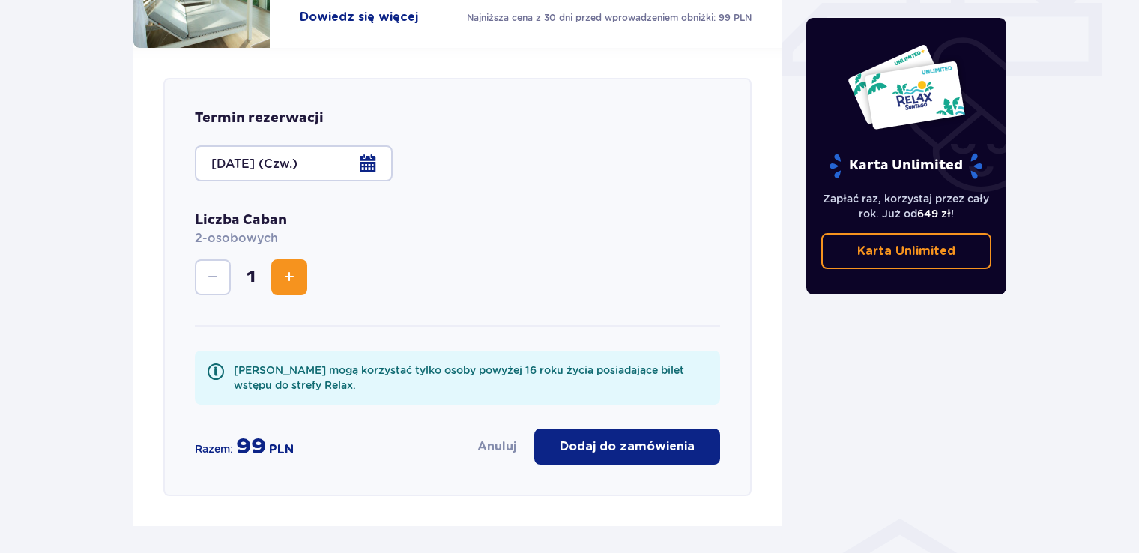
click at [618, 438] on p "Dodaj do zamówienia" at bounding box center [627, 446] width 135 height 16
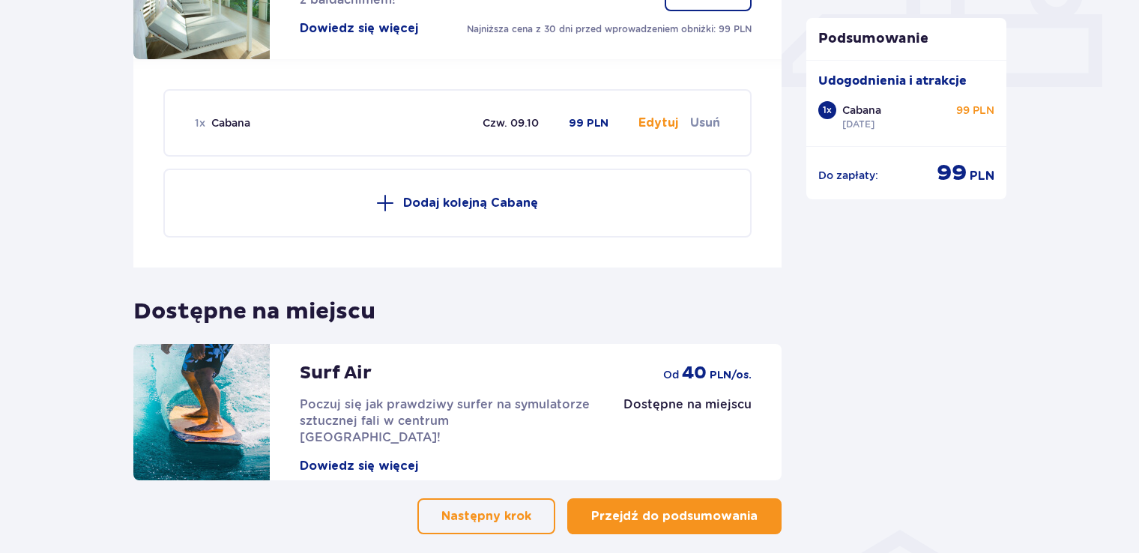
scroll to position [692, 0]
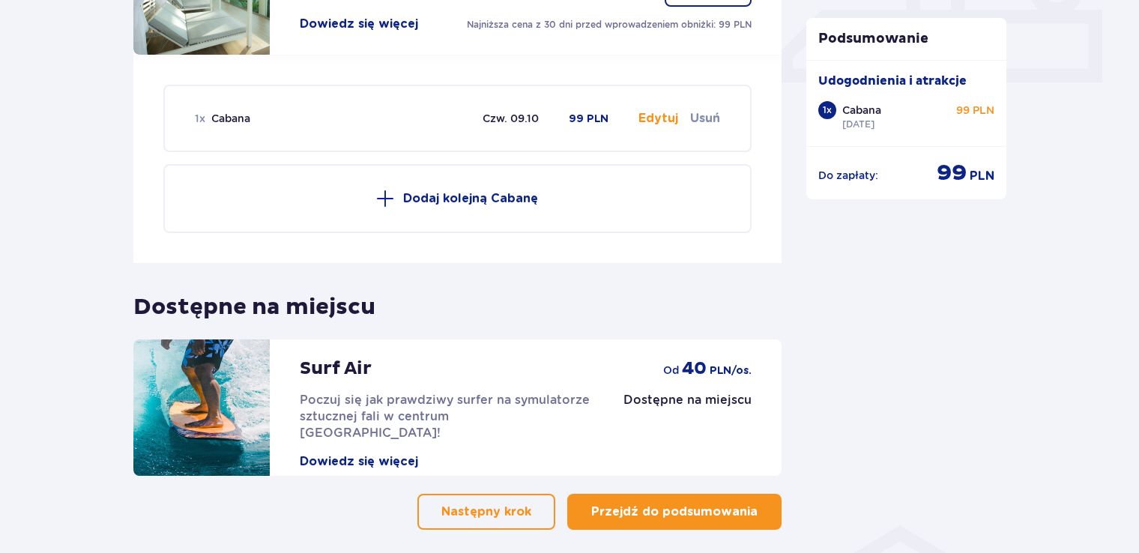
click at [702, 494] on button "Przejdź do podsumowania" at bounding box center [674, 512] width 214 height 36
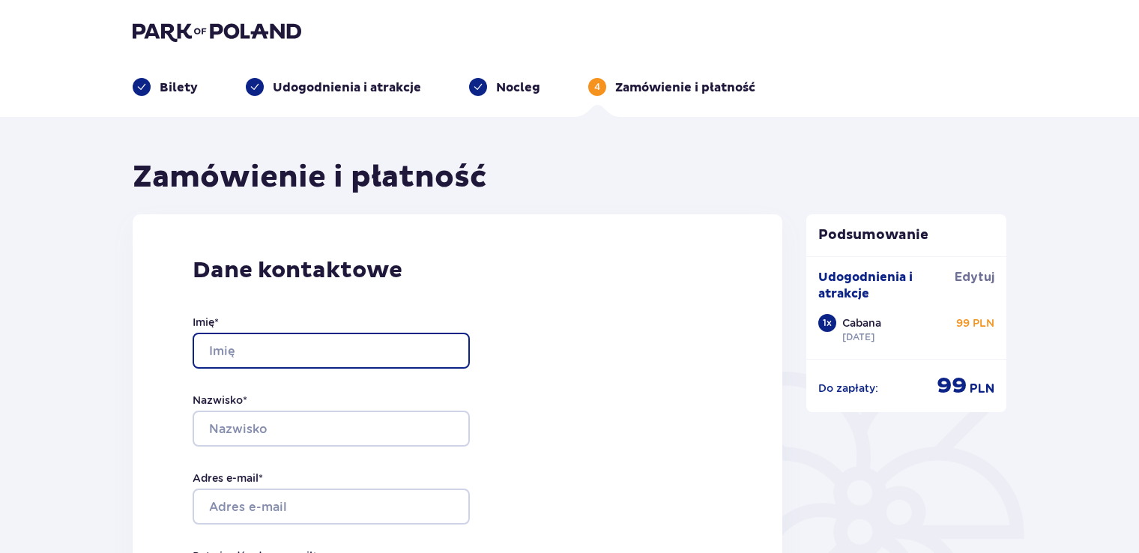
click at [369, 358] on input "Imię *" at bounding box center [331, 351] width 277 height 36
type input "Michał"
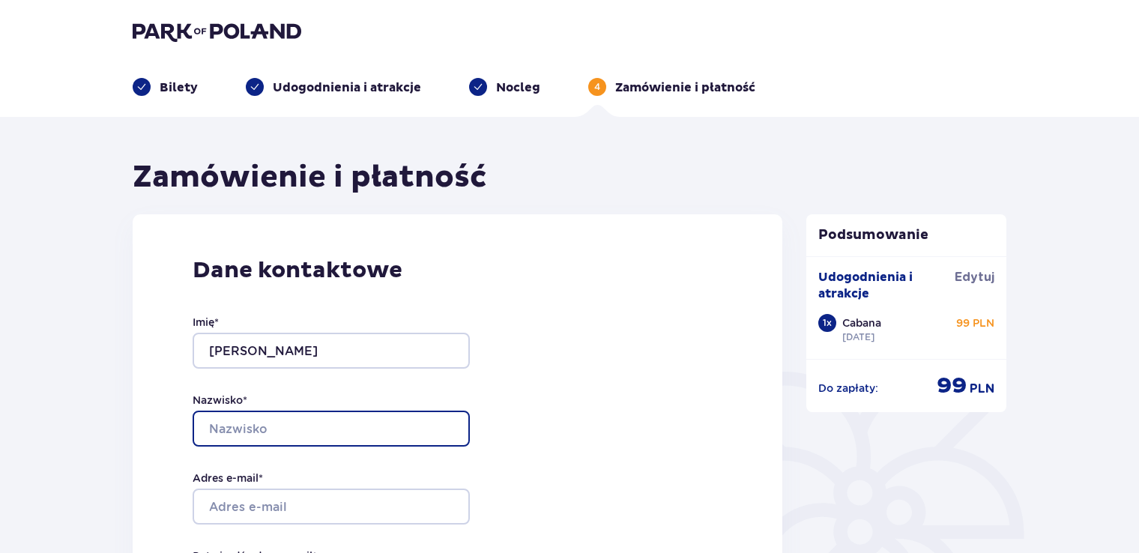
type input "Włodkowski"
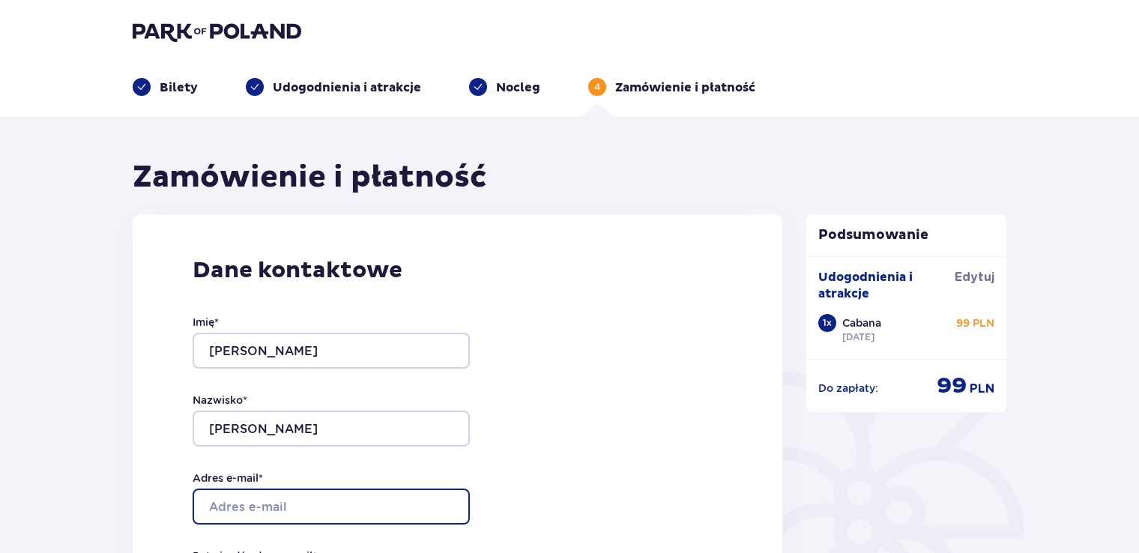
type input "[PERSON_NAME][EMAIL_ADDRESS][DOMAIN_NAME]"
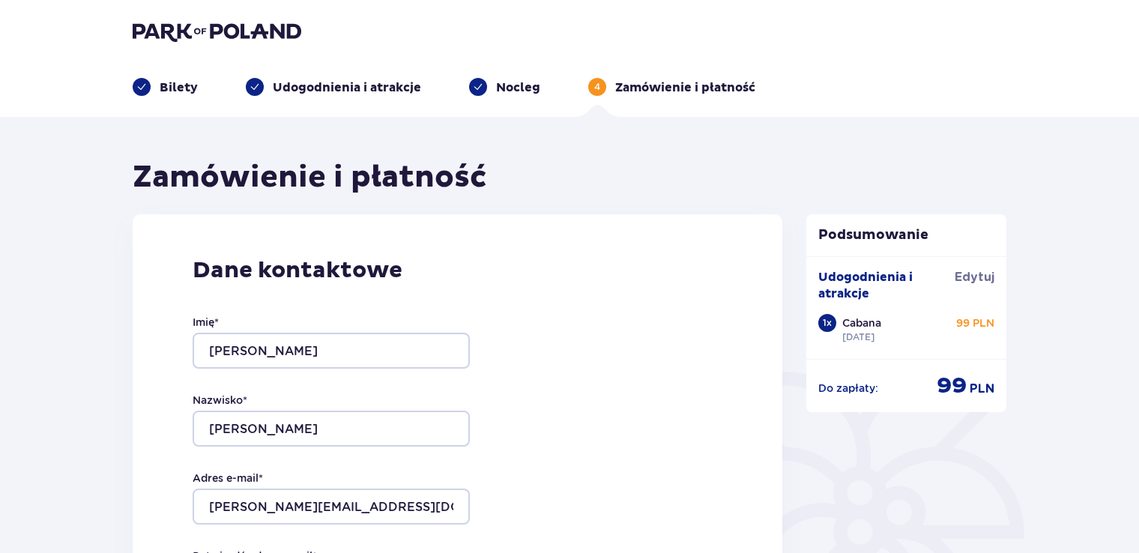
type input "[PERSON_NAME][EMAIL_ADDRESS][DOMAIN_NAME]"
type input "725082014"
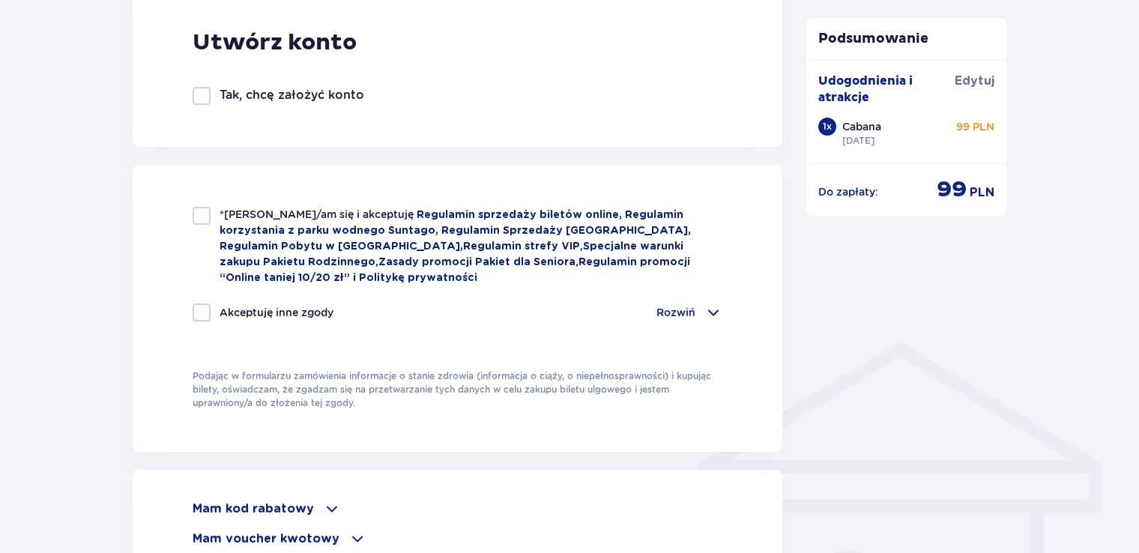
scroll to position [887, 0]
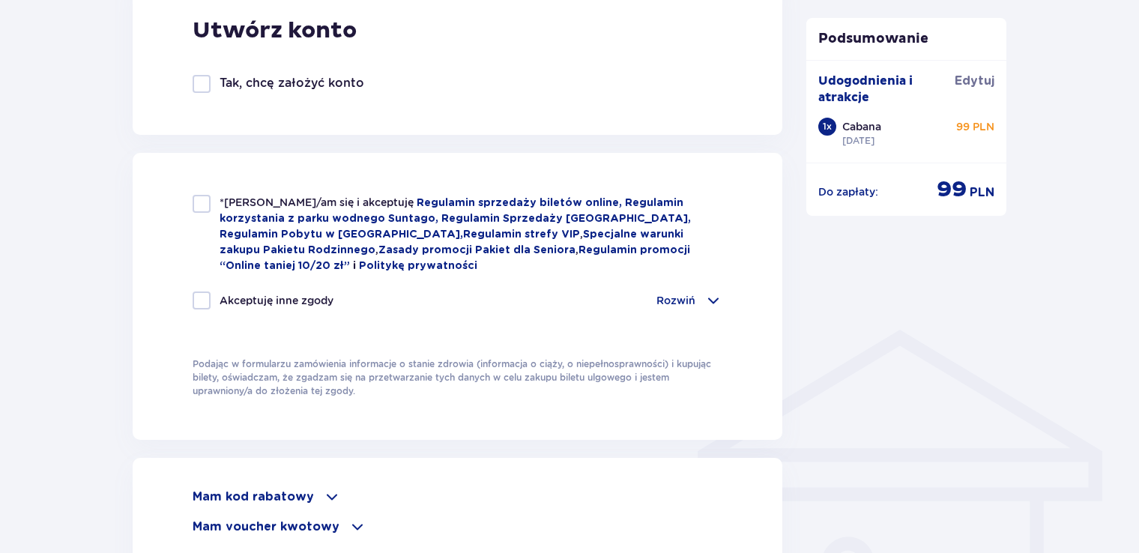
click at [207, 205] on div at bounding box center [202, 204] width 18 height 18
checkbox input "true"
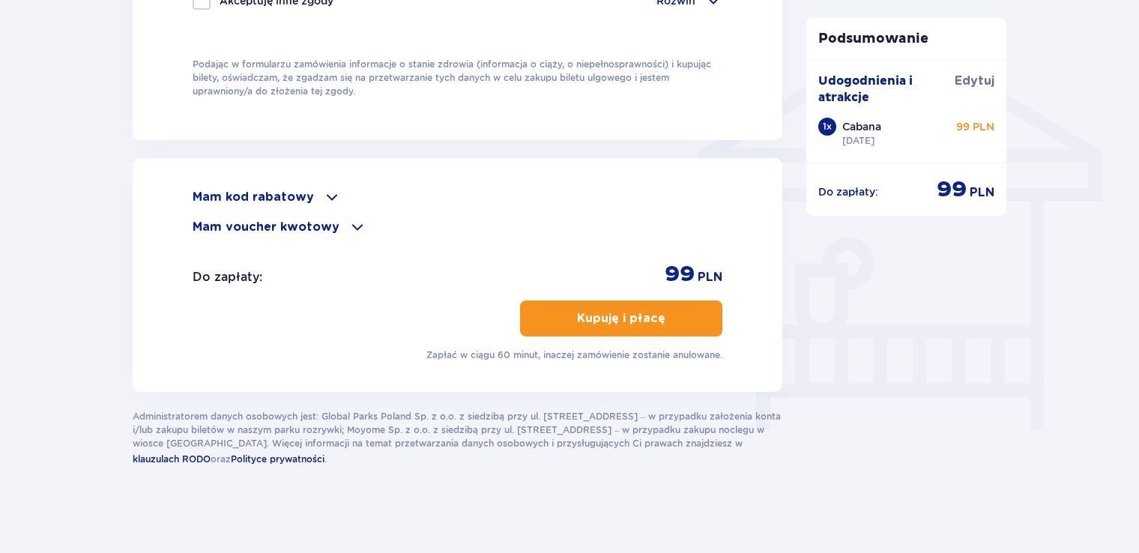
click at [609, 313] on p "Kupuję i płacę" at bounding box center [621, 318] width 88 height 16
